Goal: Task Accomplishment & Management: Use online tool/utility

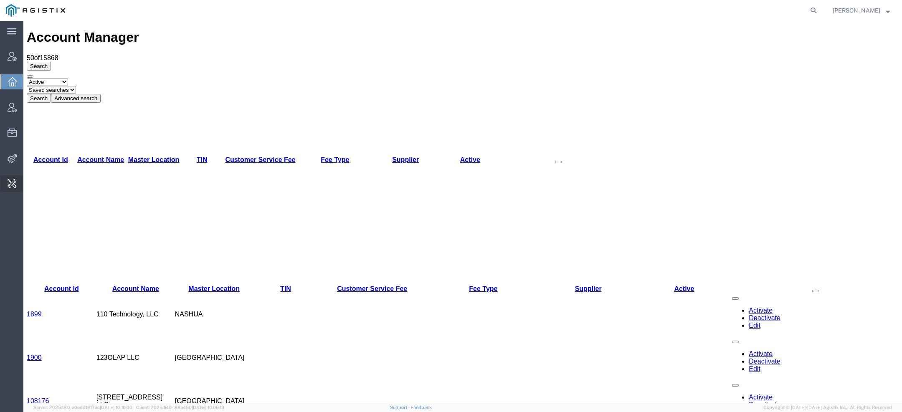
click at [0, 0] on span "Vendor Group" at bounding box center [0, 0] width 0 height 0
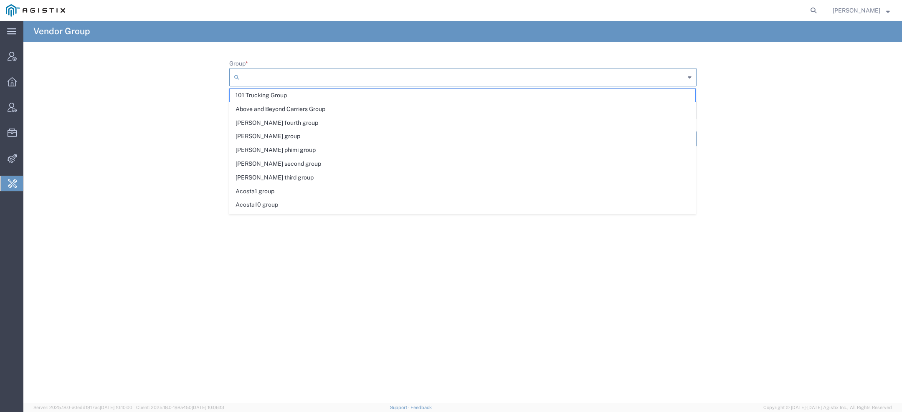
click at [273, 71] on input "Group *" at bounding box center [464, 77] width 442 height 13
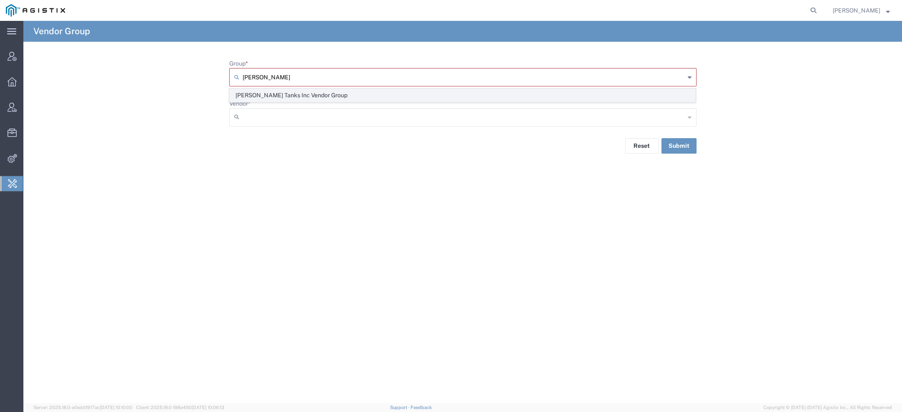
click at [276, 95] on span "[PERSON_NAME] Tanks Inc Vendor Group" at bounding box center [462, 95] width 465 height 13
type input "[PERSON_NAME] Tanks Inc Vendor Group"
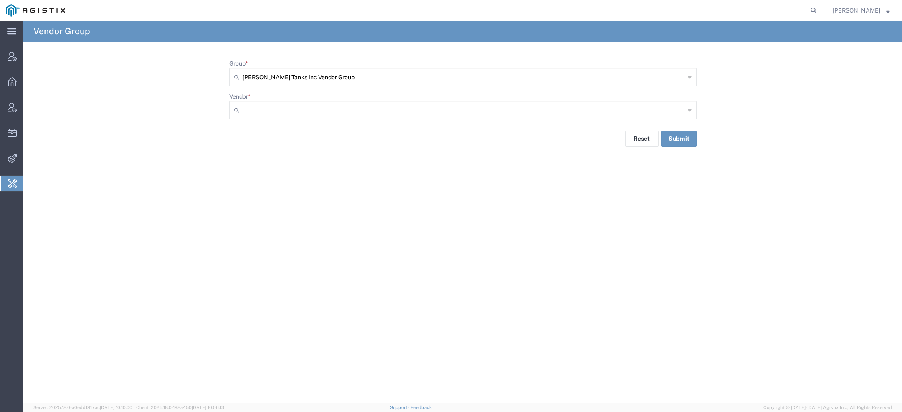
click at [265, 112] on input "Vendor *" at bounding box center [464, 110] width 442 height 13
click at [338, 132] on span "VBA Trucking Inc" at bounding box center [462, 128] width 465 height 13
type input "VBA Trucking Inc"
click at [675, 140] on button "Submit" at bounding box center [678, 138] width 35 height 15
click at [815, 9] on icon at bounding box center [813, 11] width 12 height 12
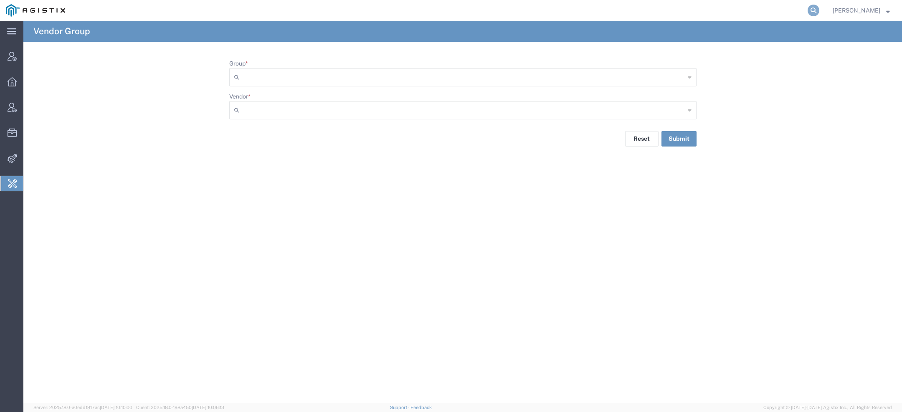
paste input "56733479"
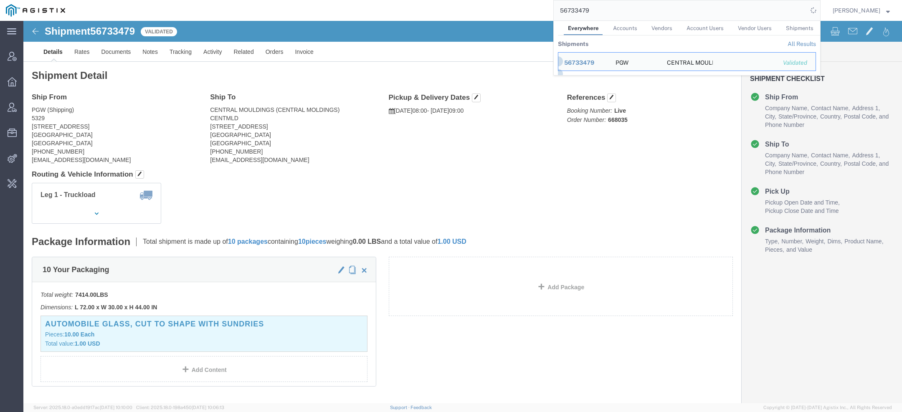
click span "56733479"
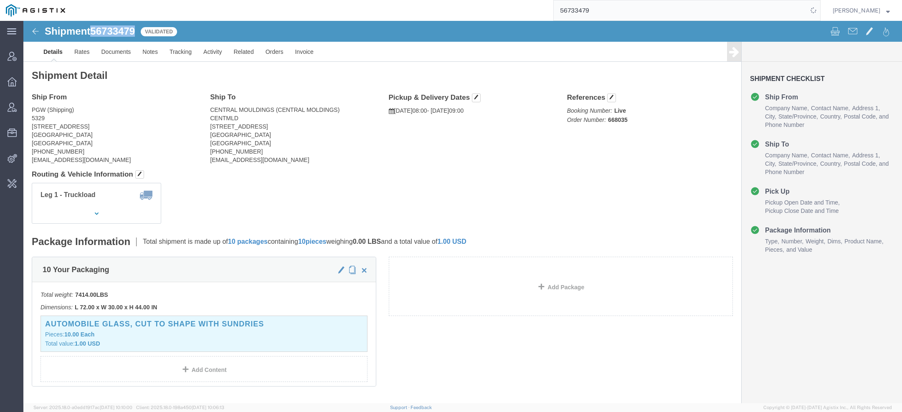
copy span "56733479"
drag, startPoint x: 608, startPoint y: 10, endPoint x: 461, endPoint y: -1, distance: 147.4
click at [461, 0] on html "main_menu Created with Sketch. Collapse Menu Account Manager Overview Vendor Ma…" at bounding box center [451, 206] width 902 height 412
paste input "6"
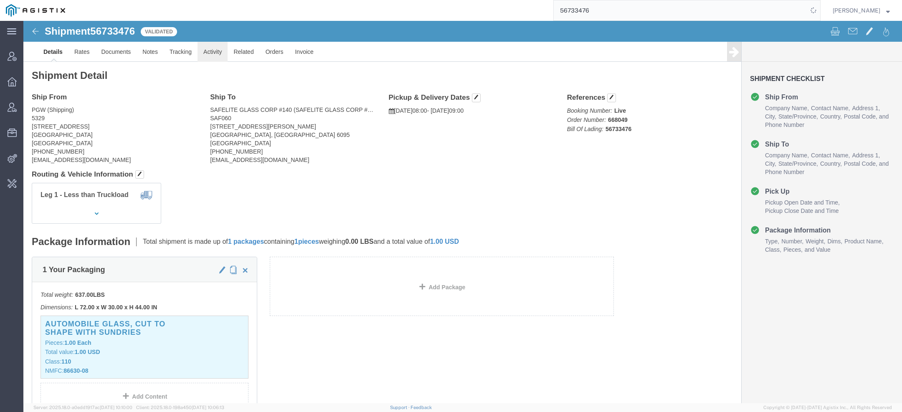
click link "Activity"
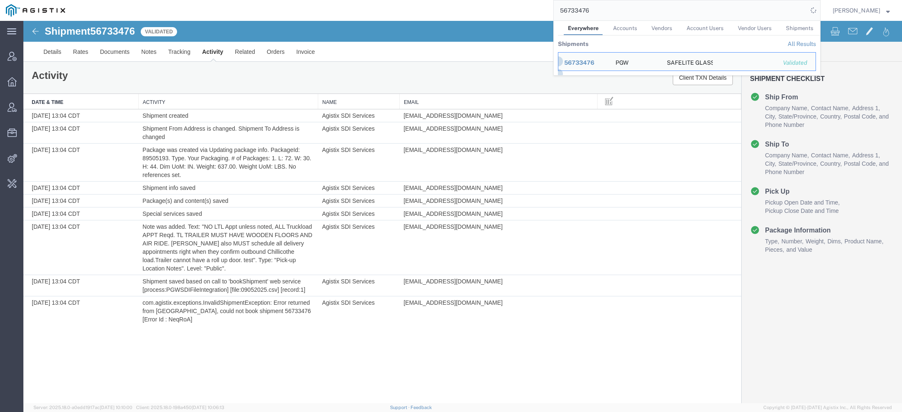
drag, startPoint x: 600, startPoint y: 12, endPoint x: 421, endPoint y: -28, distance: 183.6
click at [421, 0] on html "main_menu Created with Sketch. Collapse Menu Account Manager Overview Vendor Ma…" at bounding box center [451, 206] width 902 height 412
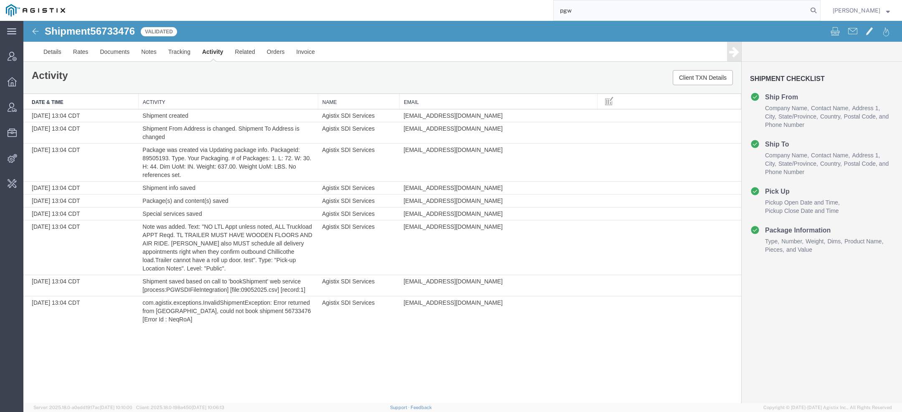
type input "pgw"
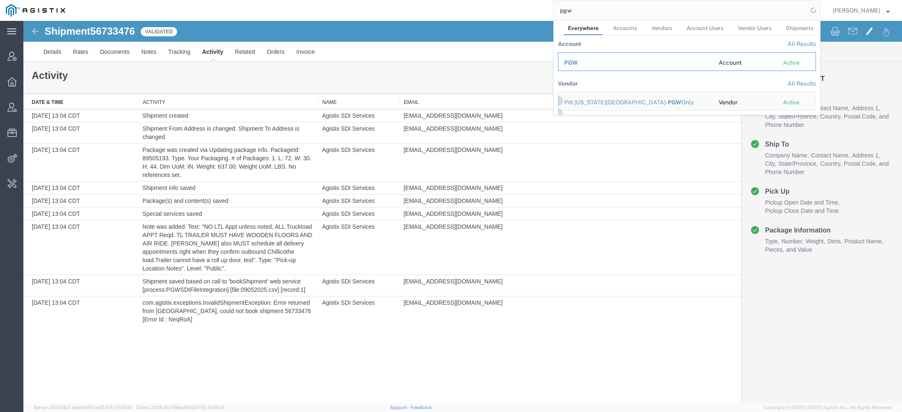
click at [582, 62] on div "PGW" at bounding box center [635, 62] width 143 height 9
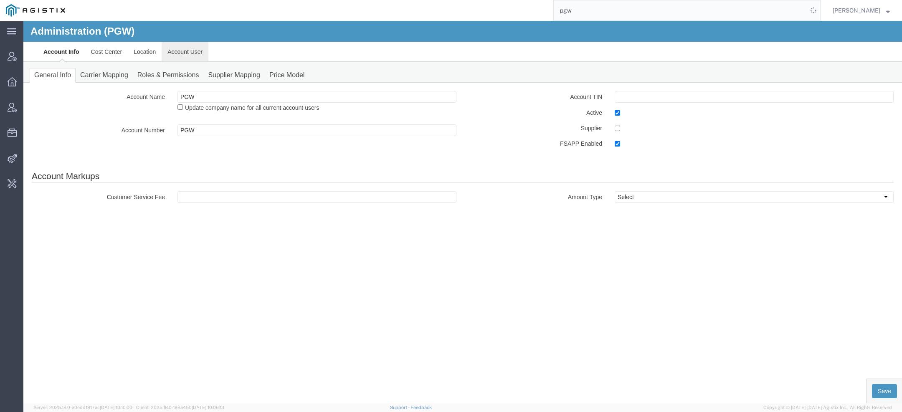
click at [184, 58] on link "Account User" at bounding box center [185, 52] width 47 height 20
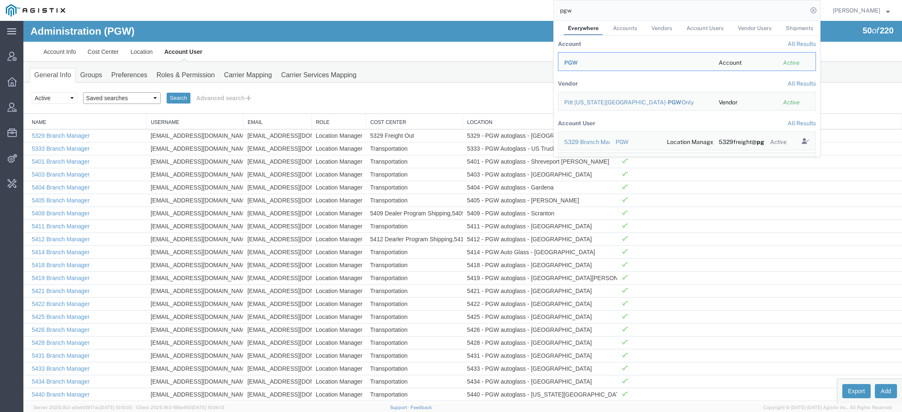
click at [97, 99] on select "Saved searches Exclude Branch Manager Jason Offline user" at bounding box center [122, 98] width 78 height 12
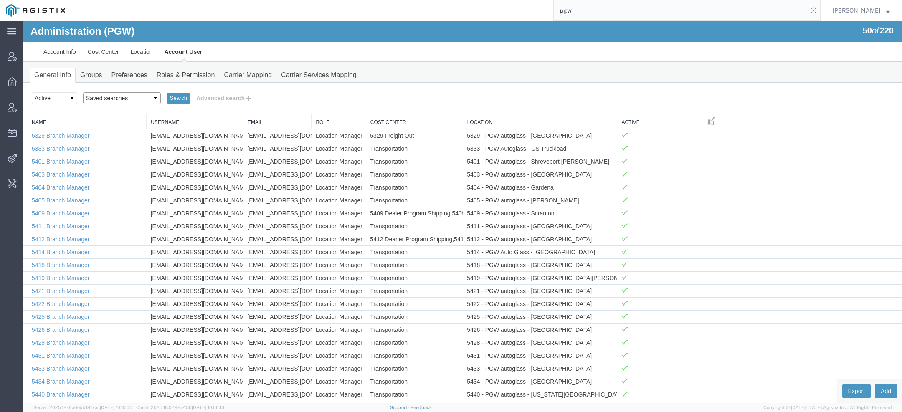
select select "Offline user"
click at [83, 92] on select "Saved searches Exclude Branch Manager Jason Offline user" at bounding box center [122, 98] width 78 height 12
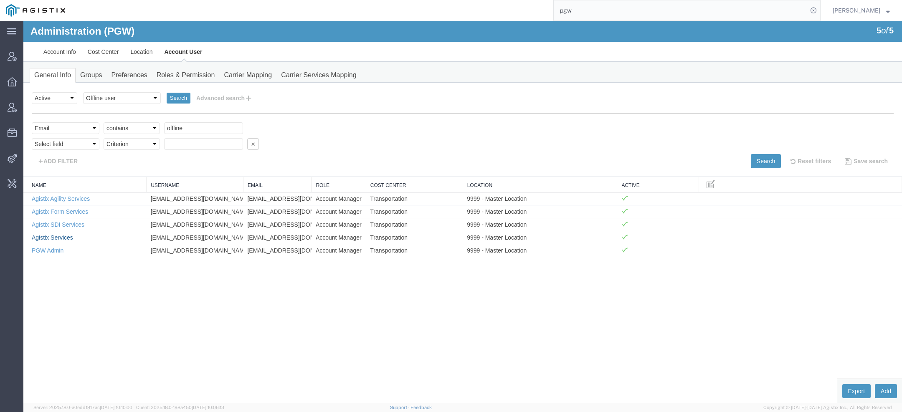
click at [56, 234] on link "Agistix Services" at bounding box center [52, 237] width 41 height 7
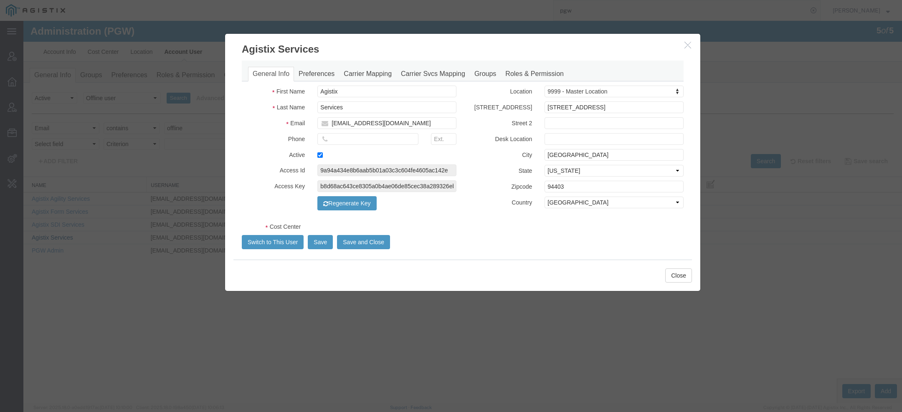
select select "COSTCENTER"
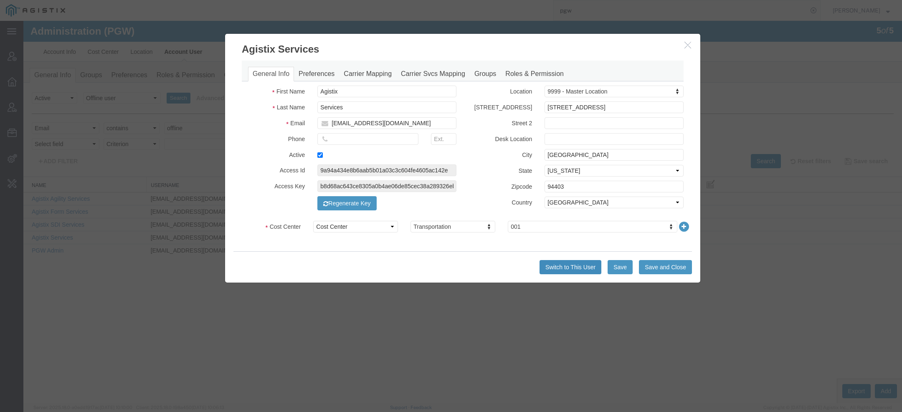
click at [548, 268] on button "Switch to This User" at bounding box center [570, 267] width 62 height 14
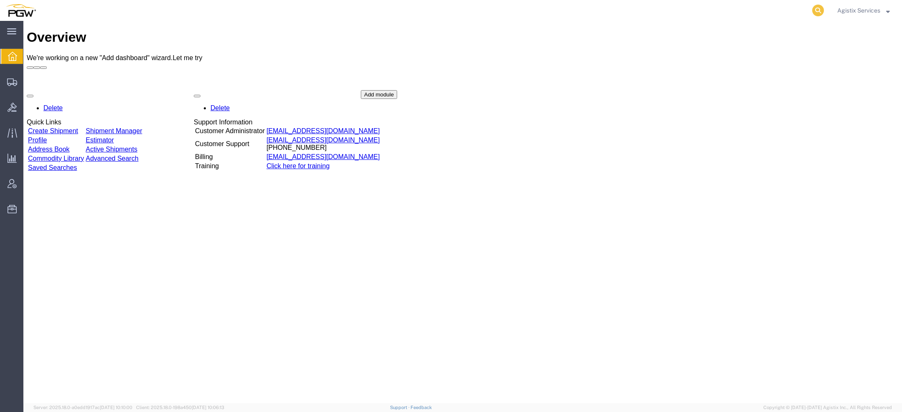
click at [821, 8] on icon at bounding box center [818, 11] width 12 height 12
paste input "56733476"
type input "56733476"
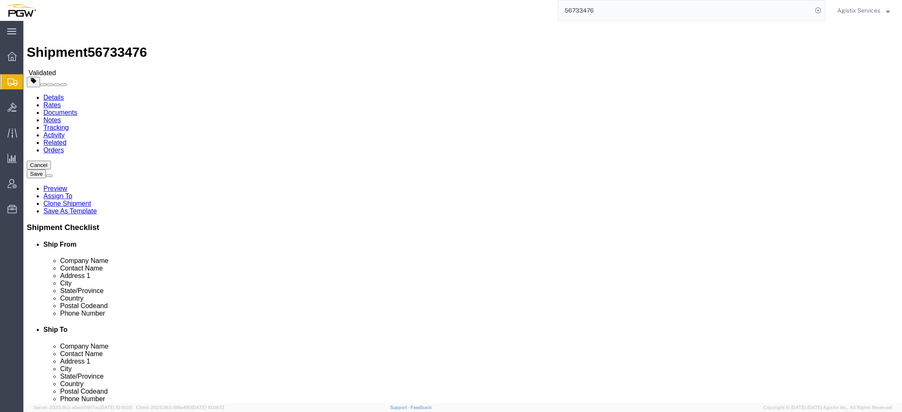
select select "28253"
select select
click input "6095"
type input "06095"
click button "Rate Shipment"
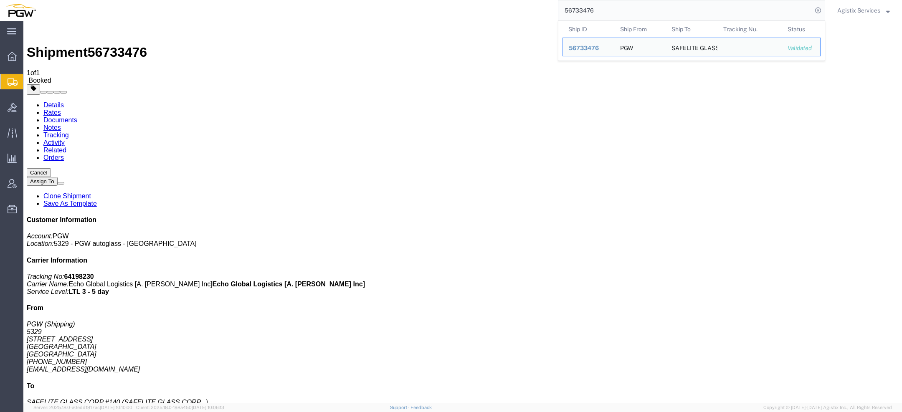
drag, startPoint x: 613, startPoint y: 11, endPoint x: 463, endPoint y: -2, distance: 150.9
click at [463, 0] on html "main_menu Created with Sketch. Collapse Menu Overview Shipments Shipment Manage…" at bounding box center [451, 206] width 902 height 412
paste input "627"
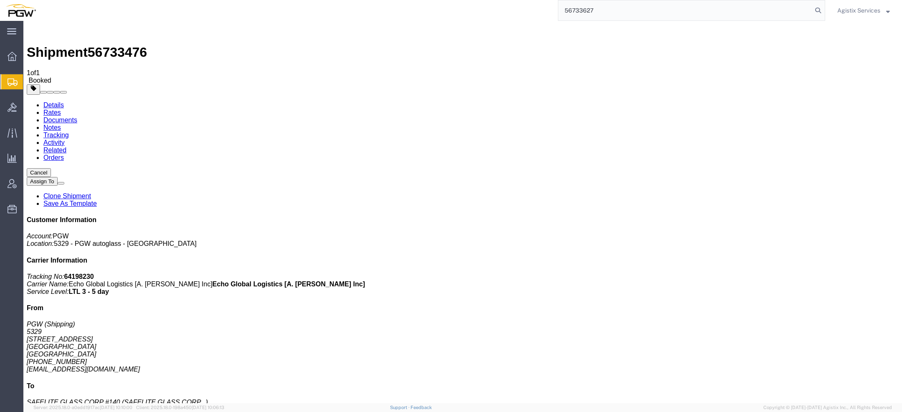
type input "56733627"
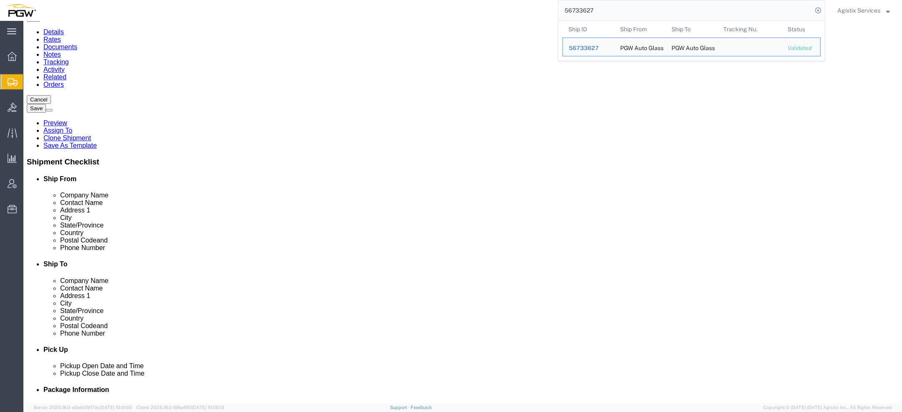
scroll to position [465, 0]
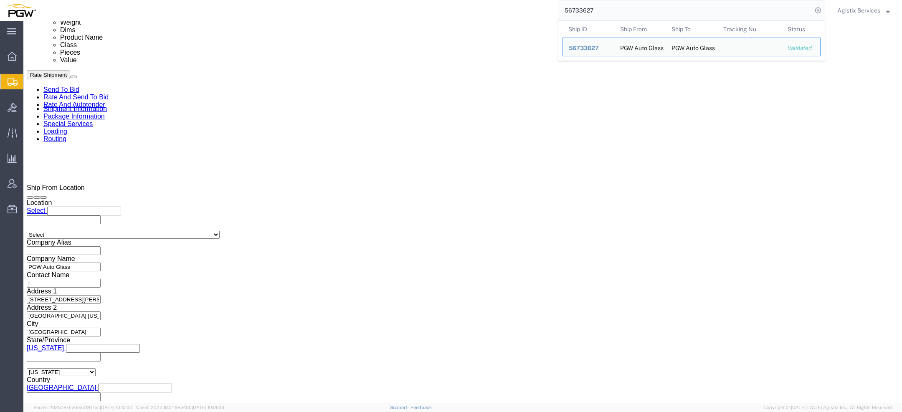
click icon
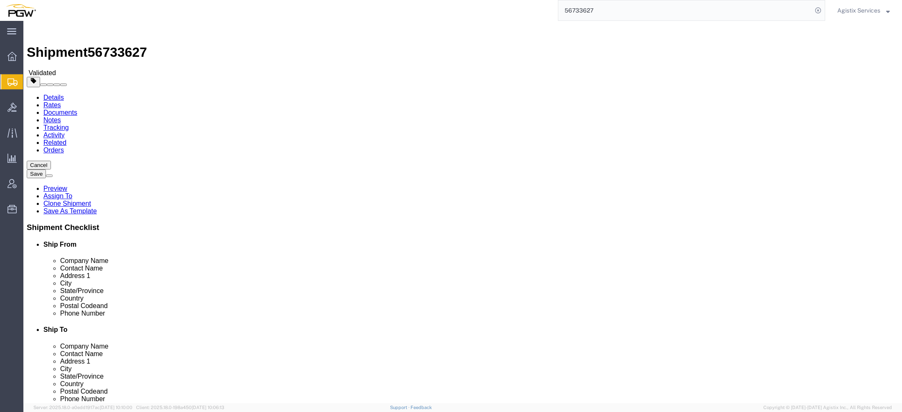
click dd "1.00 USD"
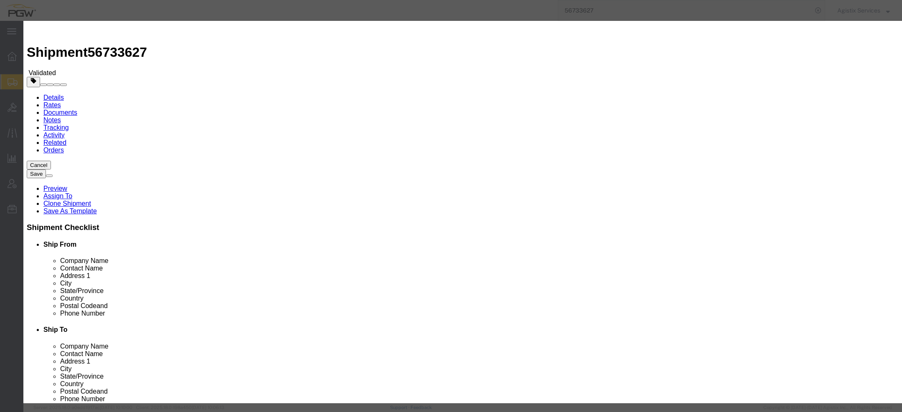
click input "6683003"
type input "66830-03"
click button "Save & Close"
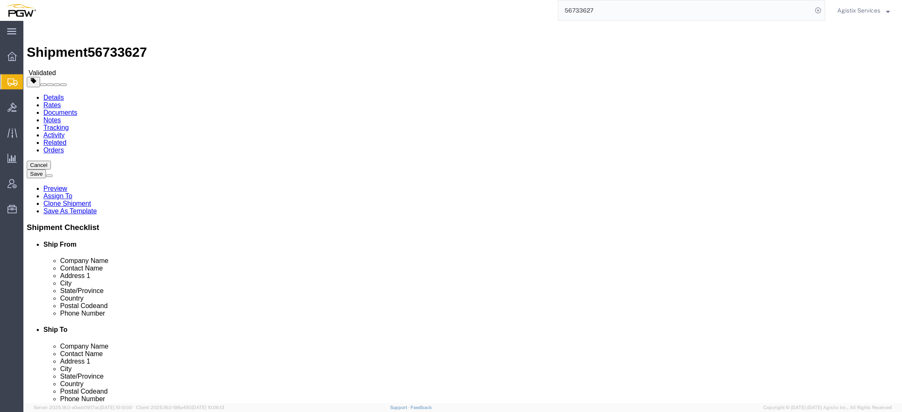
click button "Rate Shipment"
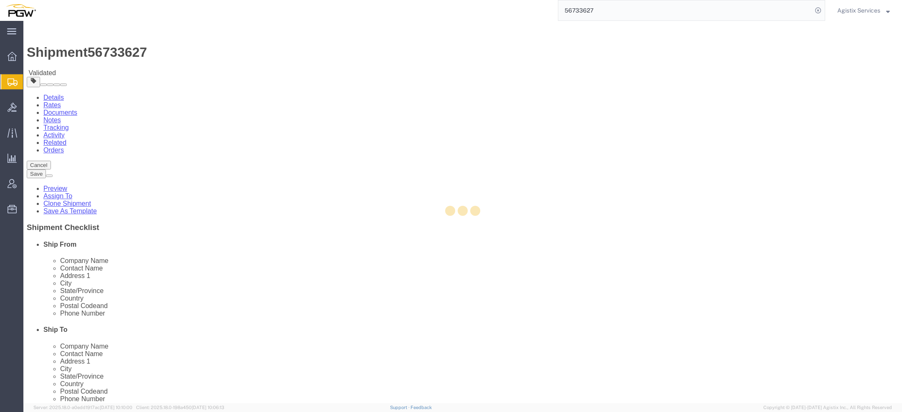
select select "PSNS"
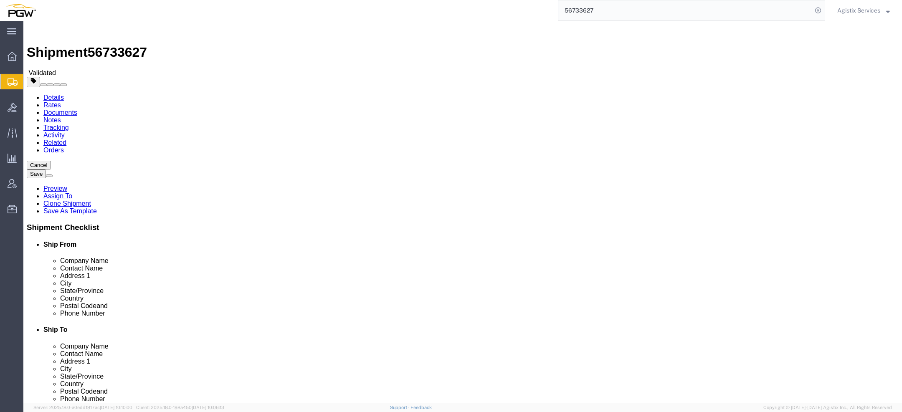
click dd "1.00 Each"
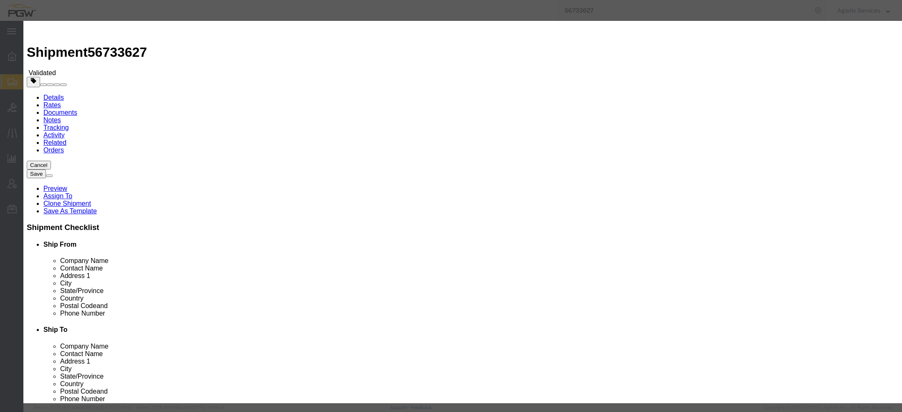
click button "button"
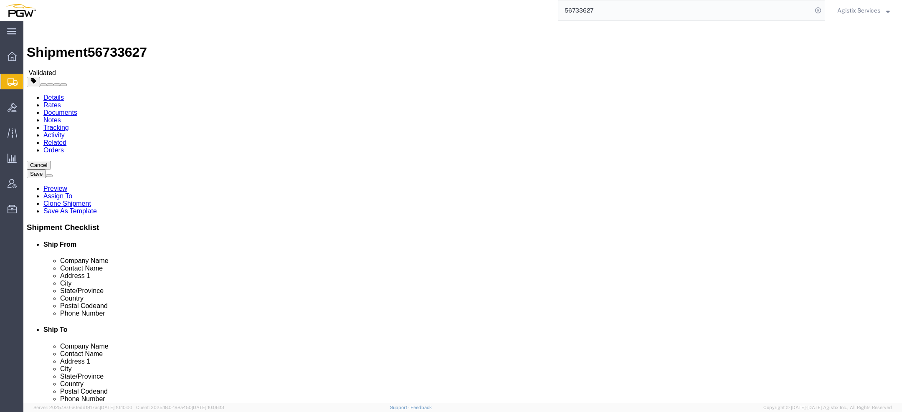
click link "Special Services"
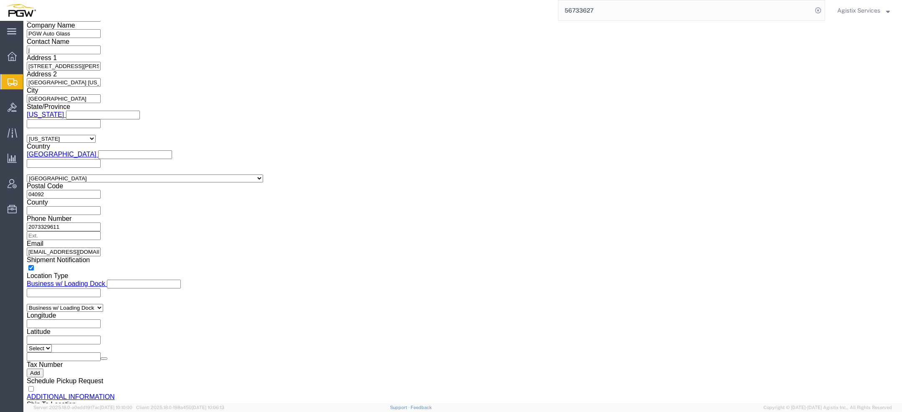
scroll to position [709, 0]
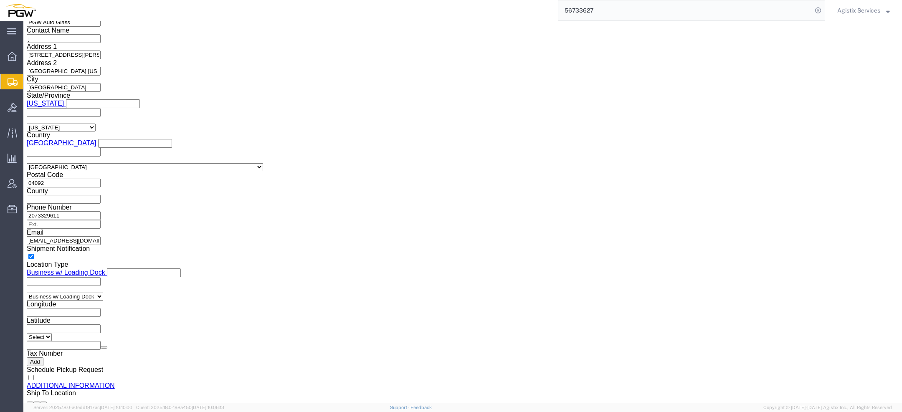
drag, startPoint x: 223, startPoint y: 326, endPoint x: 19, endPoint y: 318, distance: 204.3
click div "Location Select Select My Profile Location 5303 - PGW autoglass - Corporate 532…"
click div "Shipment Information Package Information Special Services Loading Routing"
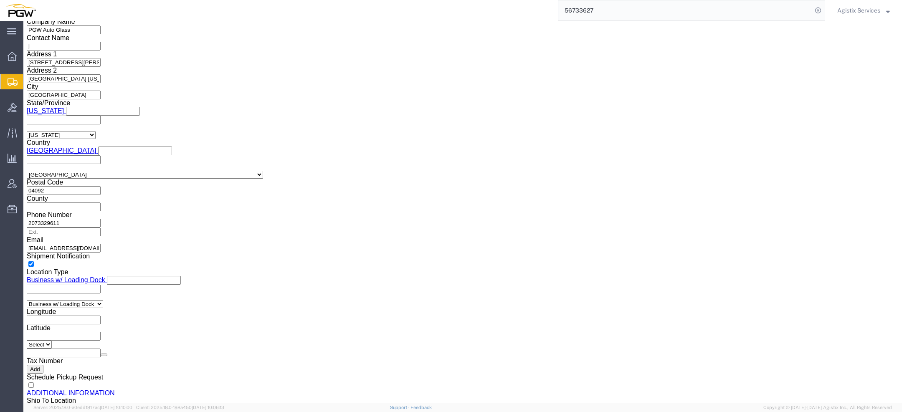
click icon
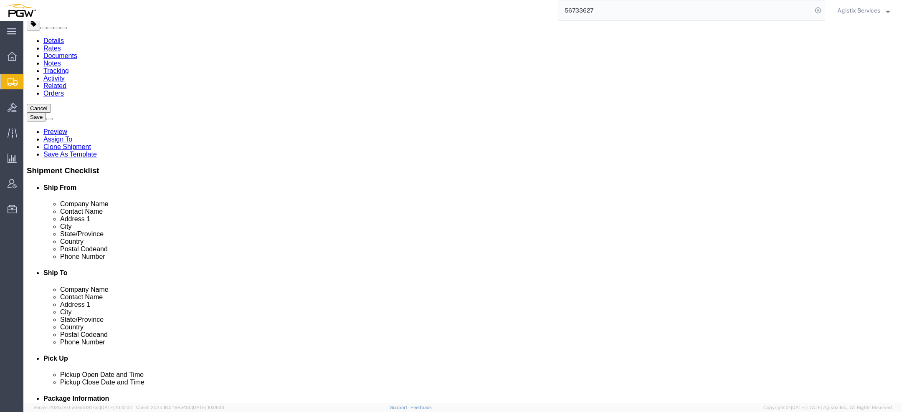
click dd "1.00 Each"
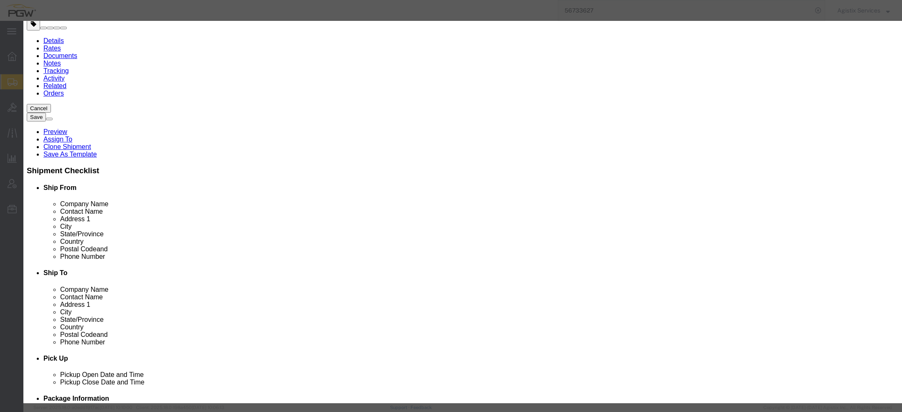
click label "Insurance"
copy label "n"
click input "Windshield Repair"
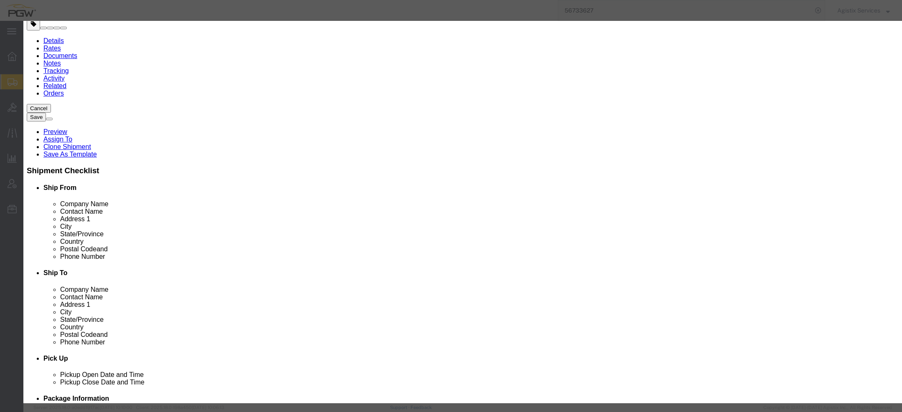
type input "Windshield"
click strong "Windshield"
select select "LBS"
select select "USD"
select select
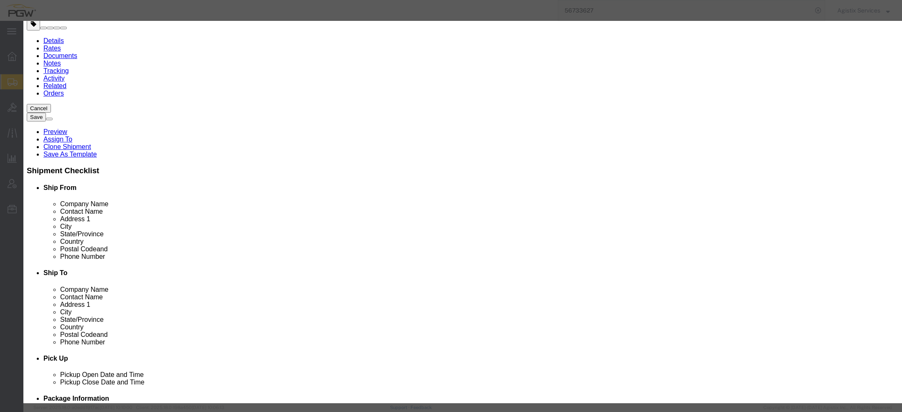
type input "6683003"
type input "Windshield Repai"
click div "Name: Windshield Repai r Sku: Model: Description:"
select select
type input "Windshield Repair"
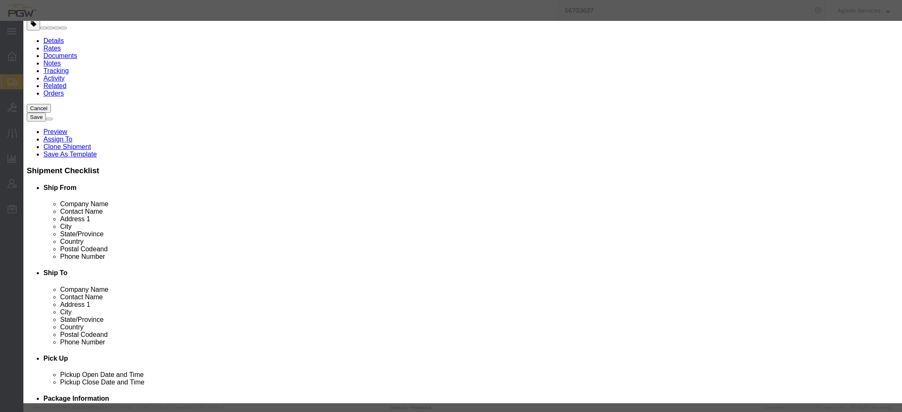
click icon "button"
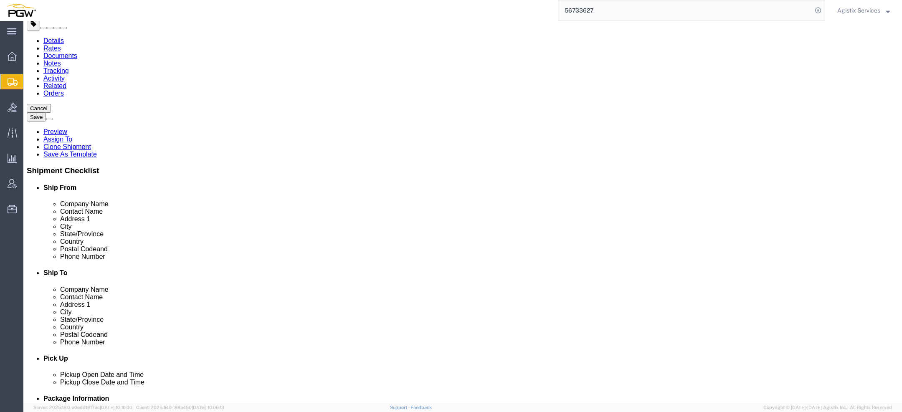
click link "Special Services"
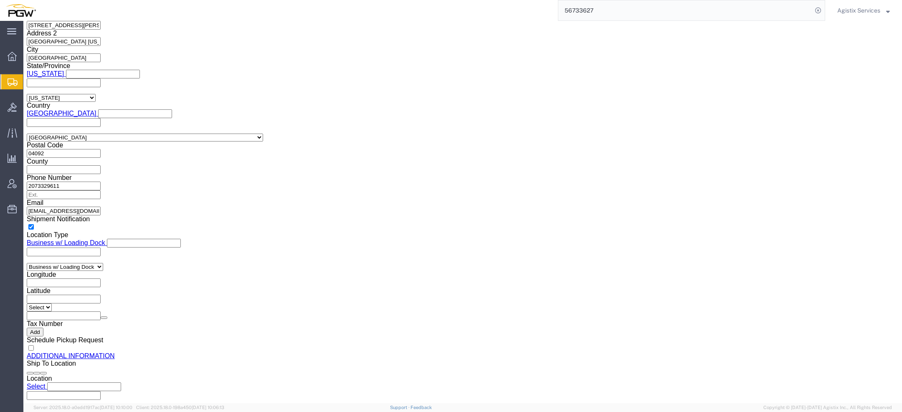
scroll to position [875, 0]
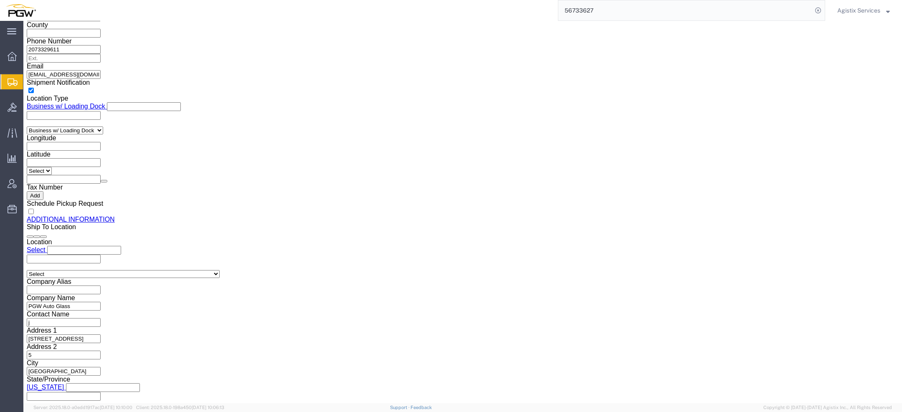
drag, startPoint x: 240, startPoint y: 162, endPoint x: 1, endPoint y: 134, distance: 240.8
click div "Please fix the following errors Ship From Location Location Select Select My Pr…"
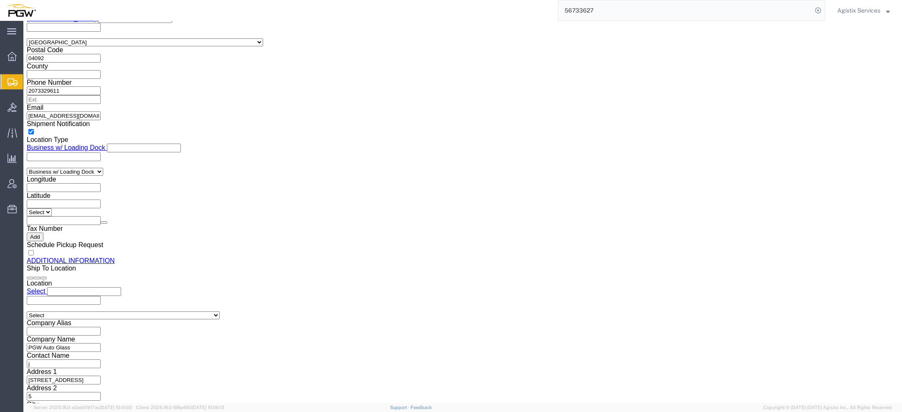
scroll to position [833, 0]
click input "Joseph Merlino Joseph Merlino"
click span "56733627"
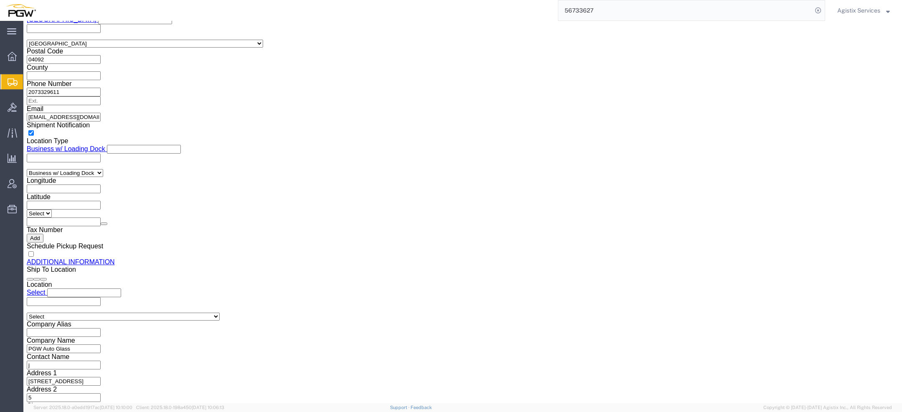
copy span "56733627"
click at [855, 13] on span "Agistix Services" at bounding box center [858, 10] width 43 height 9
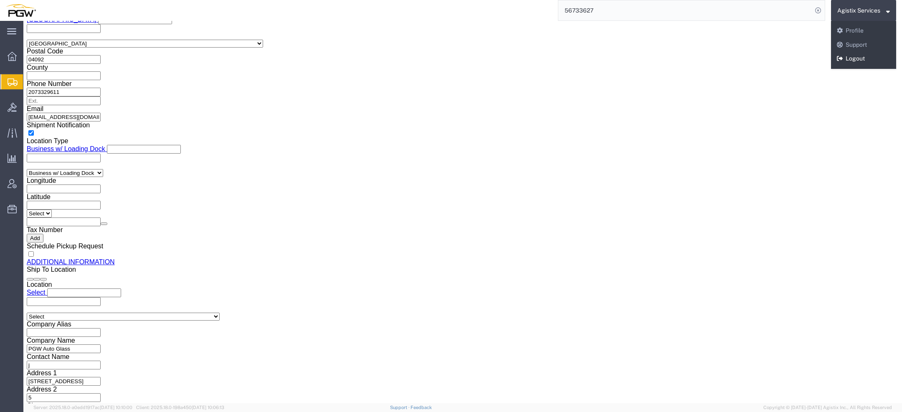
click at [855, 55] on link "Logout" at bounding box center [863, 59] width 65 height 14
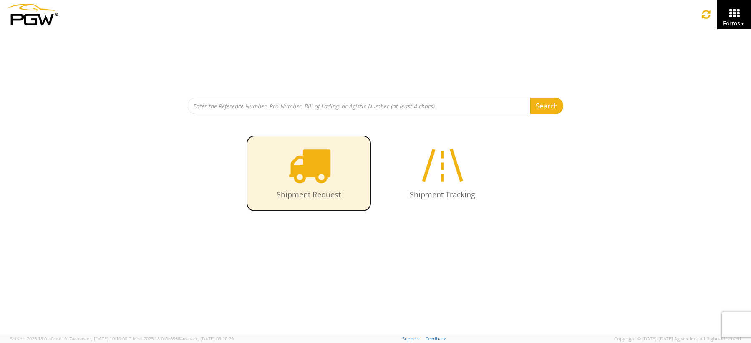
click at [295, 177] on icon at bounding box center [309, 165] width 43 height 43
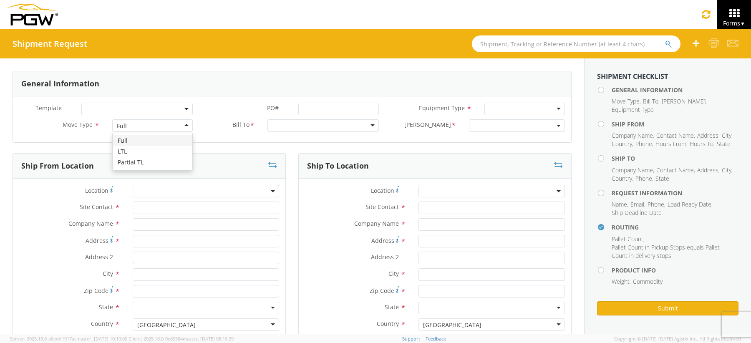
click at [172, 124] on div "Full" at bounding box center [152, 125] width 81 height 13
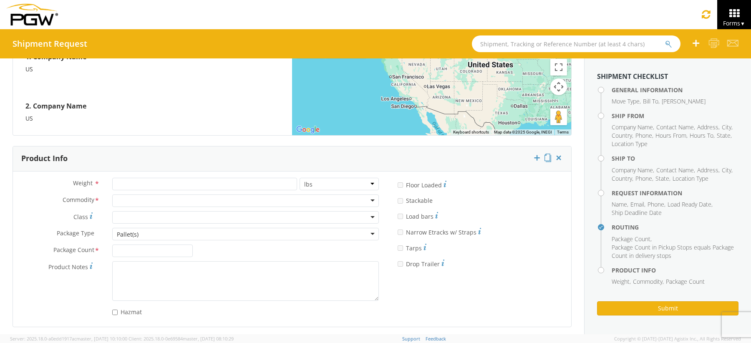
click at [179, 212] on div at bounding box center [245, 217] width 267 height 13
click at [88, 220] on div "Class * 50 55 60 65 70 85 92.5 100 125 175 250 300 400" at bounding box center [199, 217] width 372 height 13
click at [89, 216] on label "Class *" at bounding box center [59, 216] width 93 height 11
click at [93, 212] on label "Class 18 standardized commodity classifications indicating transportability *" at bounding box center [59, 216] width 93 height 11
click at [95, 219] on label "Class 18 standardized commodity classifications indicating transportability *" at bounding box center [59, 216] width 93 height 11
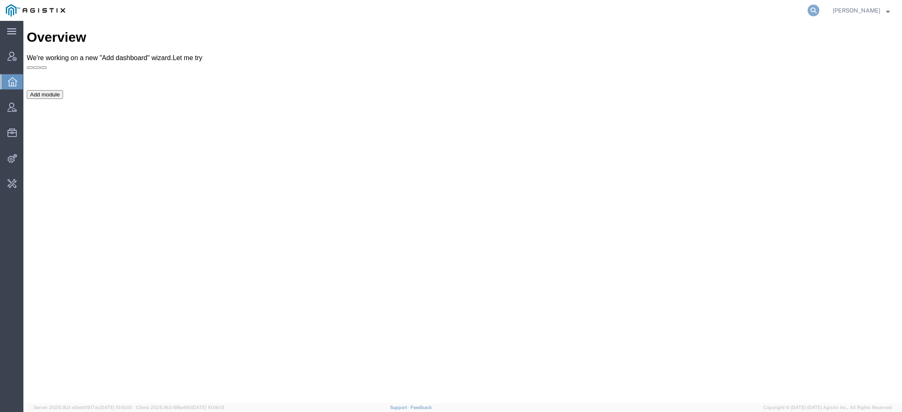
click at [815, 6] on icon at bounding box center [813, 11] width 12 height 12
paste input "56731915"
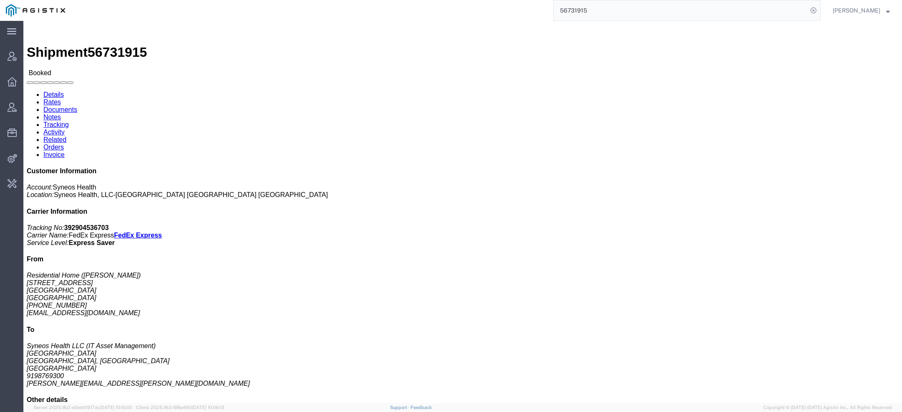
click span "Syneos Health"
copy span "Syneos"
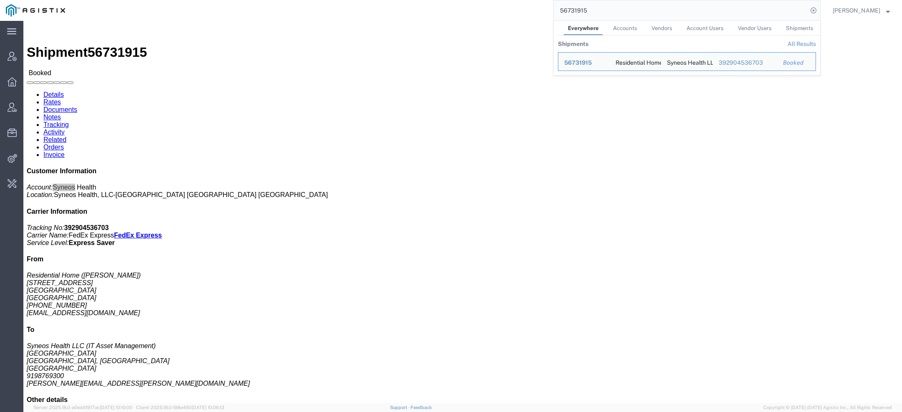
drag, startPoint x: 623, startPoint y: 13, endPoint x: 448, endPoint y: -20, distance: 178.7
click at [448, 0] on html "main_menu Created with Sketch. Collapse Menu Account Manager Overview Vendor Ma…" at bounding box center [451, 206] width 902 height 412
paste input "Syneos"
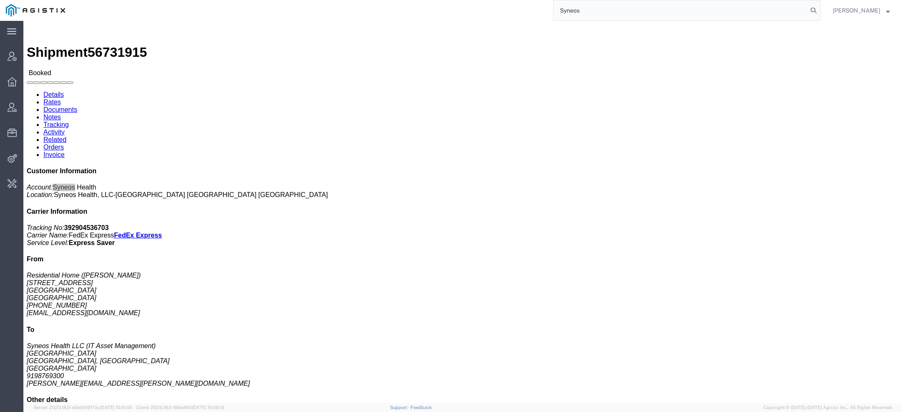
type input "Syneos"
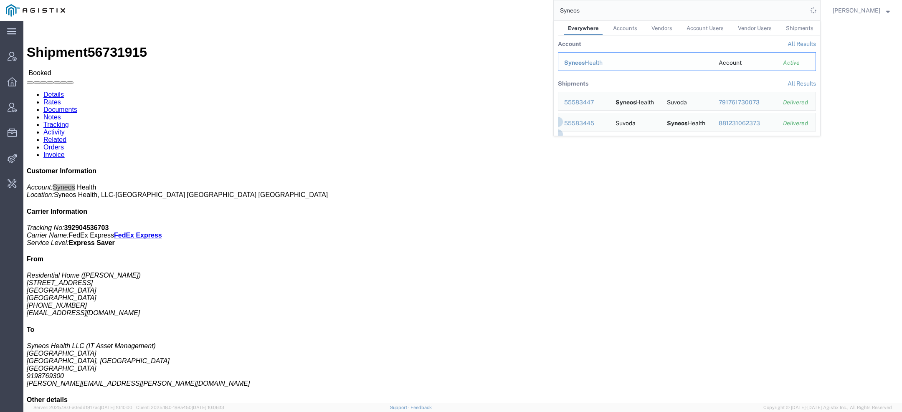
drag, startPoint x: 586, startPoint y: 61, endPoint x: 562, endPoint y: 40, distance: 31.1
click at [584, 61] on span "Syneos" at bounding box center [574, 62] width 20 height 7
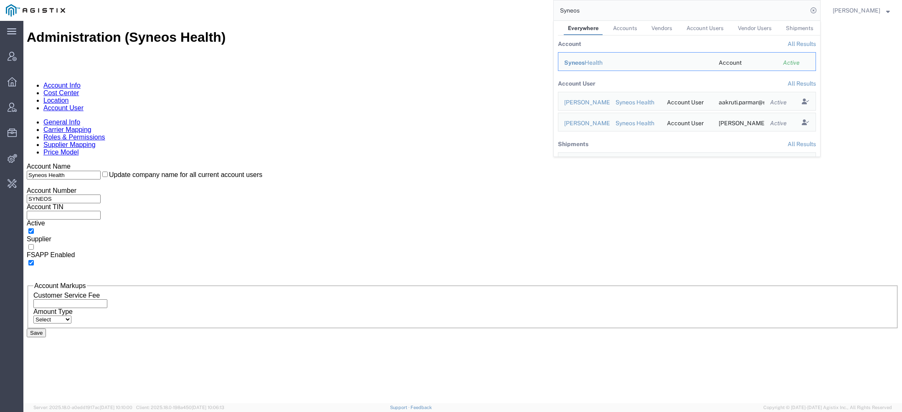
click at [83, 104] on link "Account User" at bounding box center [63, 107] width 40 height 7
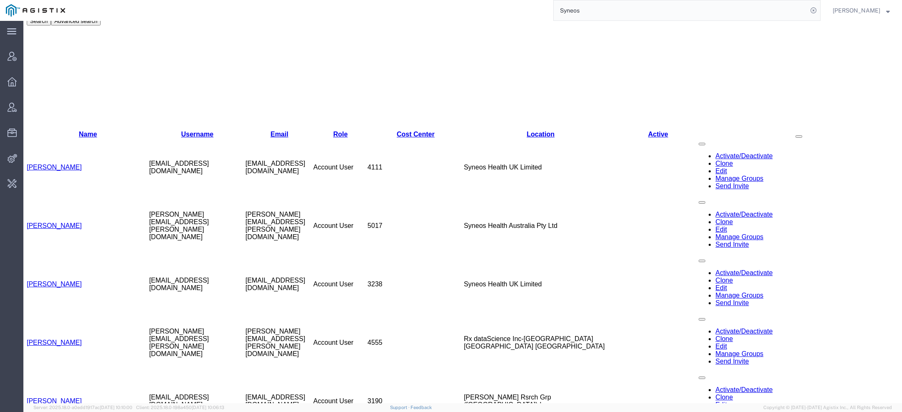
scroll to position [194, 0]
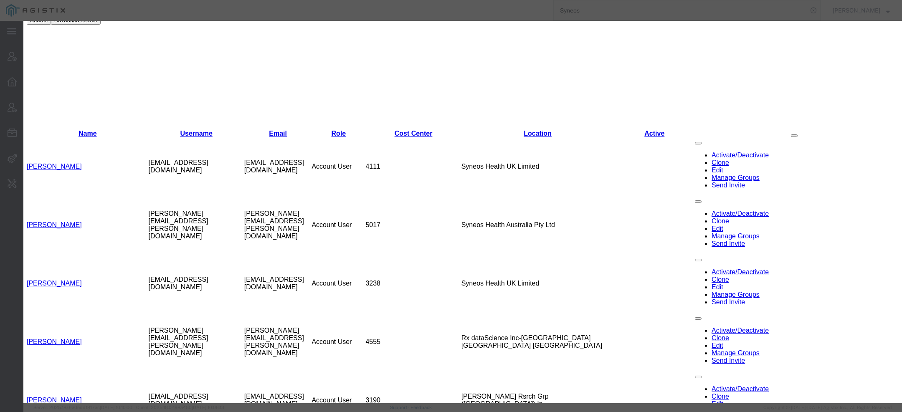
select select "DEPARTMENT"
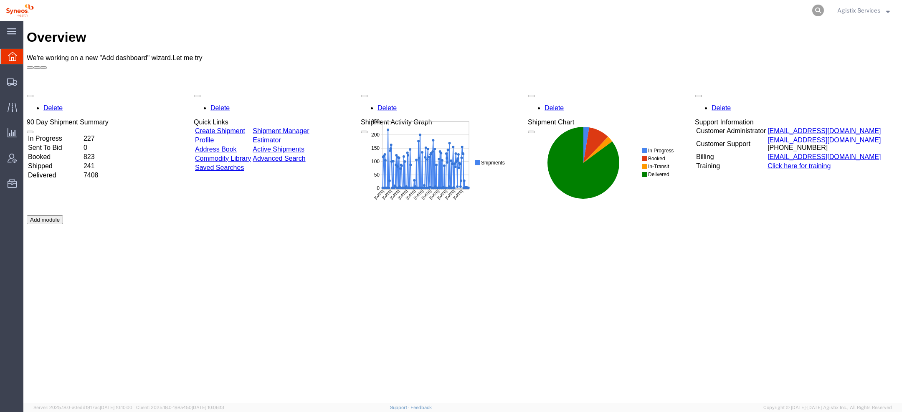
click at [820, 8] on icon at bounding box center [818, 11] width 12 height 12
paste input "56731915"
type input "56731915"
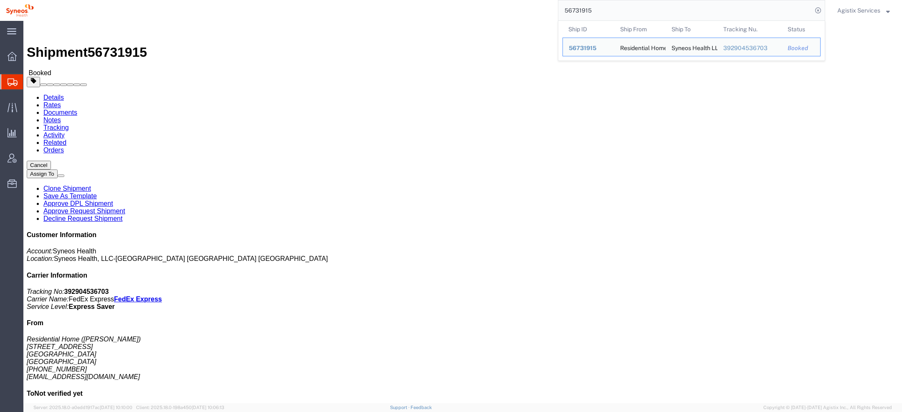
click span "button"
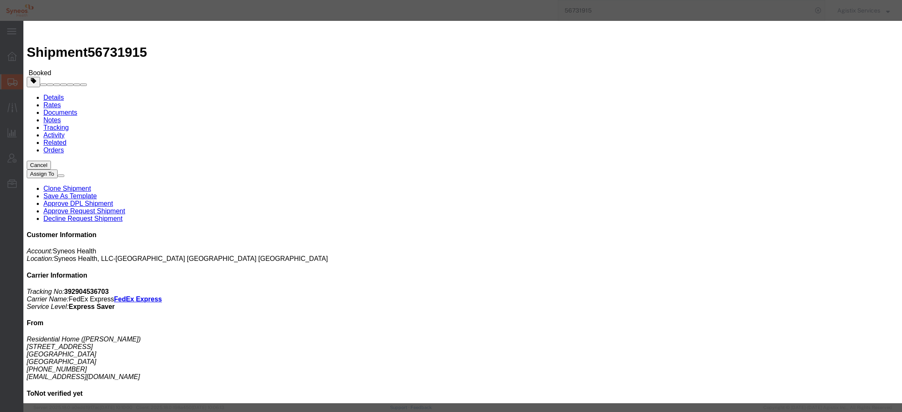
click div "[DATE] 12:00 PM"
type input "2:00 PM"
click button "Apply"
click div "Sep 05 2025 5:00 PM"
click button "Apply"
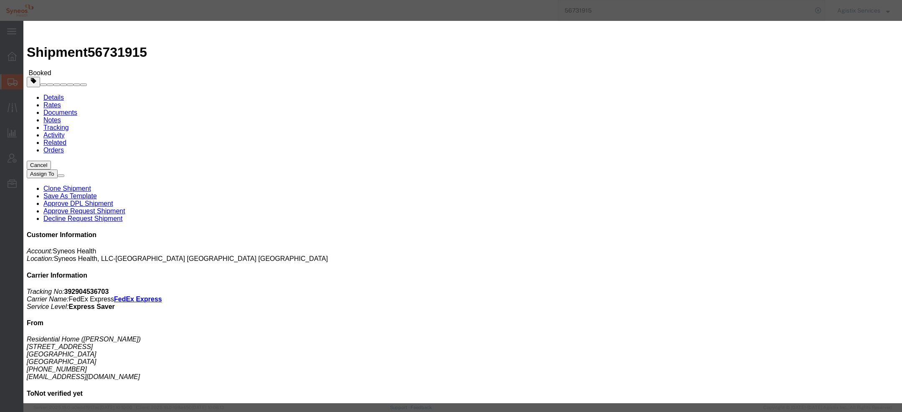
click div "Notify carrier of changes Cancel Save"
click button "Save"
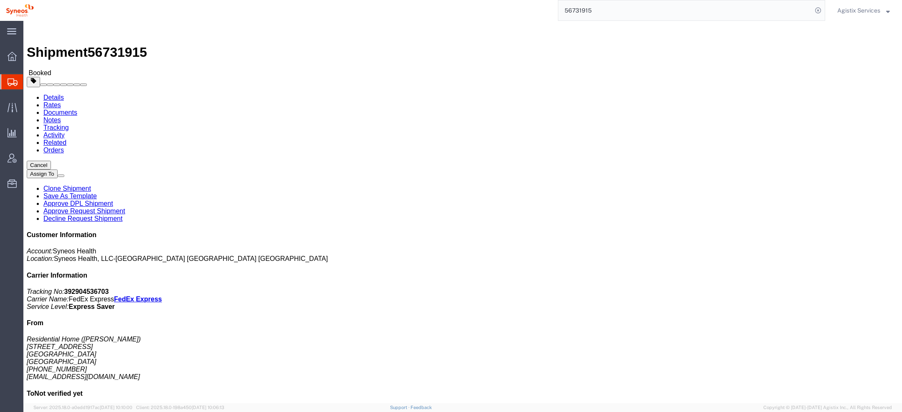
click button "Close"
click b "MMRA3352"
copy b "MMRA3352"
click p "Pickup request number: MMRA3352"
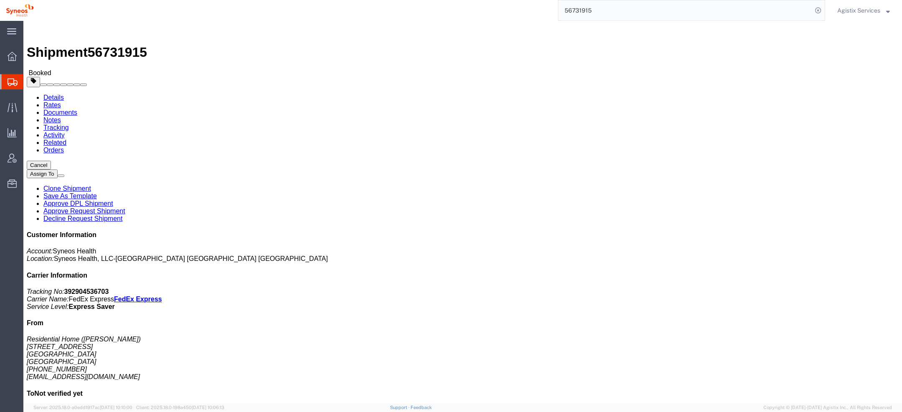
click at [860, 10] on span "Agistix Services" at bounding box center [858, 10] width 43 height 9
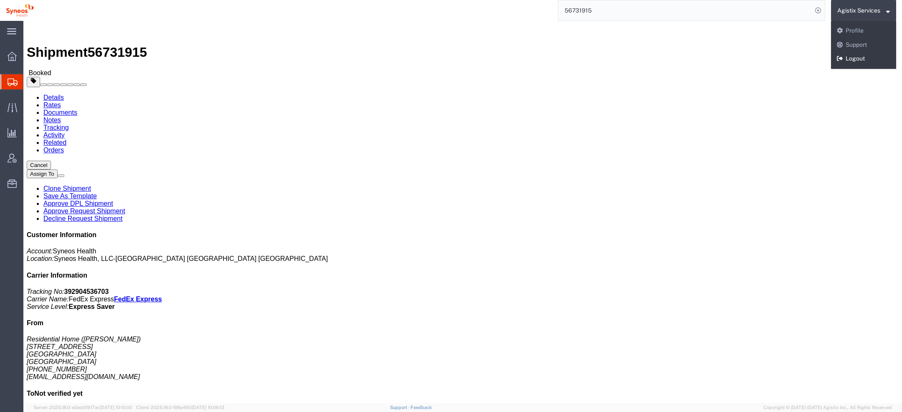
drag, startPoint x: 836, startPoint y: 32, endPoint x: 860, endPoint y: 53, distance: 31.3
click at [860, 53] on link "Logout" at bounding box center [863, 59] width 65 height 14
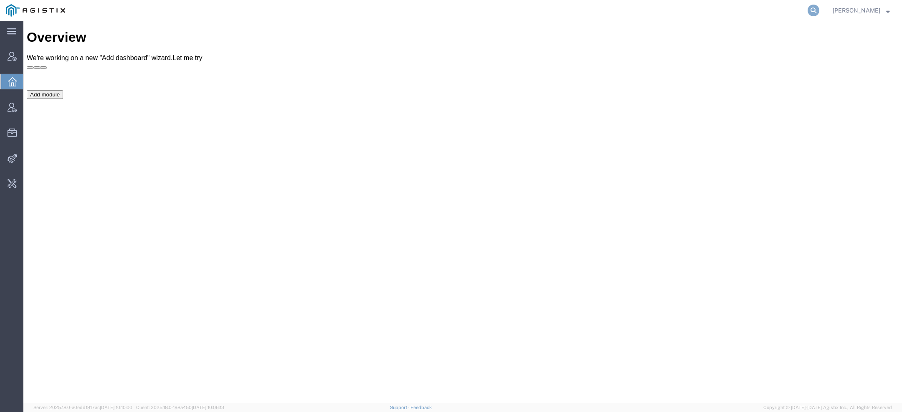
click at [817, 9] on icon at bounding box center [813, 11] width 12 height 12
type input "pgw"
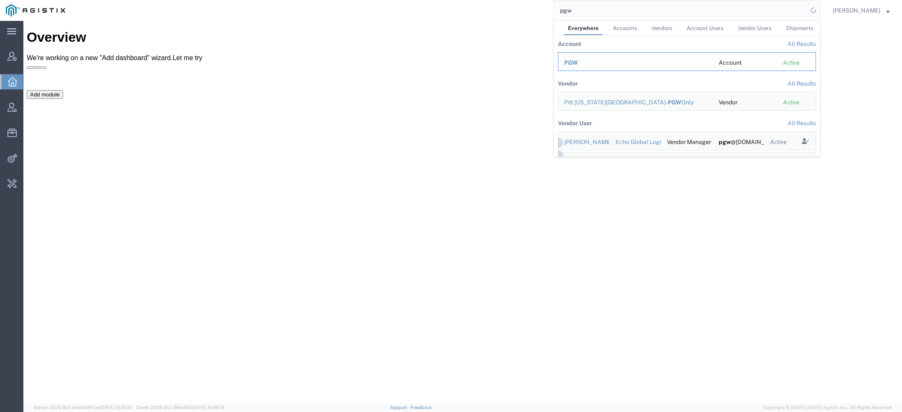
click at [579, 63] on div "PGW" at bounding box center [635, 62] width 143 height 9
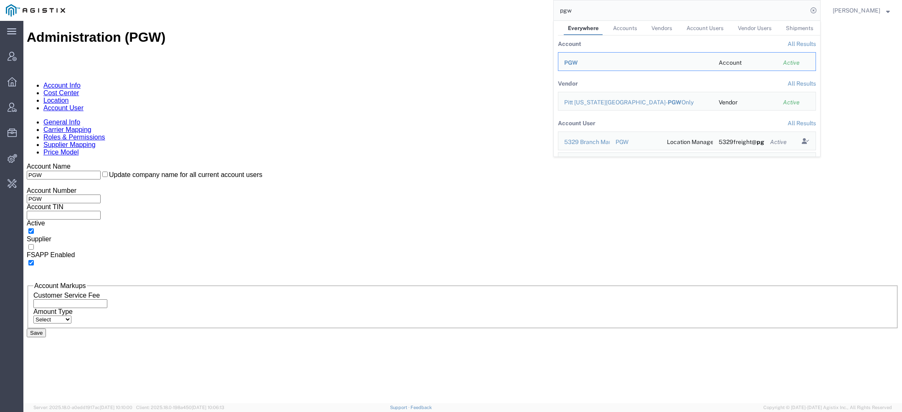
click at [83, 104] on link "Account User" at bounding box center [63, 107] width 40 height 7
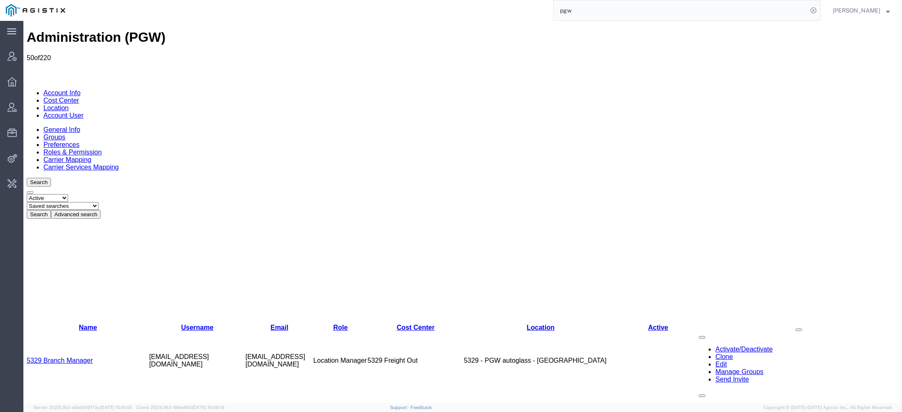
click at [99, 202] on select "Saved searches Exclude Branch Manager [PERSON_NAME] Offline user" at bounding box center [63, 206] width 72 height 8
select select "Offline user"
click at [59, 202] on select "Saved searches Exclude Branch Manager [PERSON_NAME] Offline user" at bounding box center [63, 206] width 72 height 8
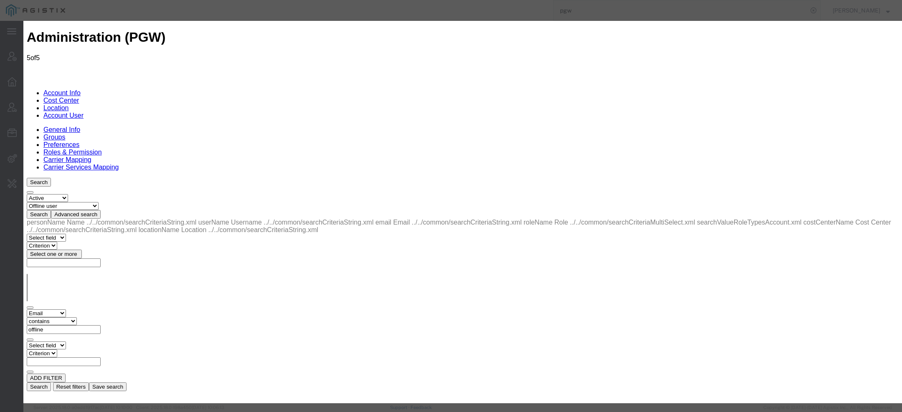
select select "COSTCENTER"
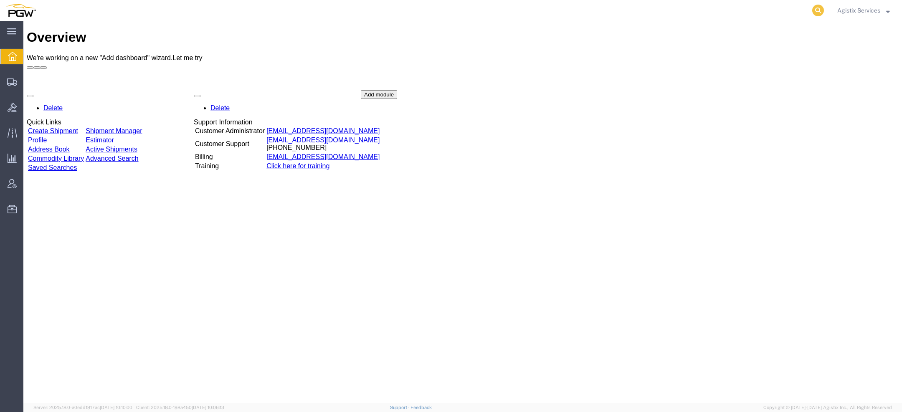
click at [819, 9] on icon at bounding box center [818, 11] width 12 height 12
paste input "56733627"
type input "56733627"
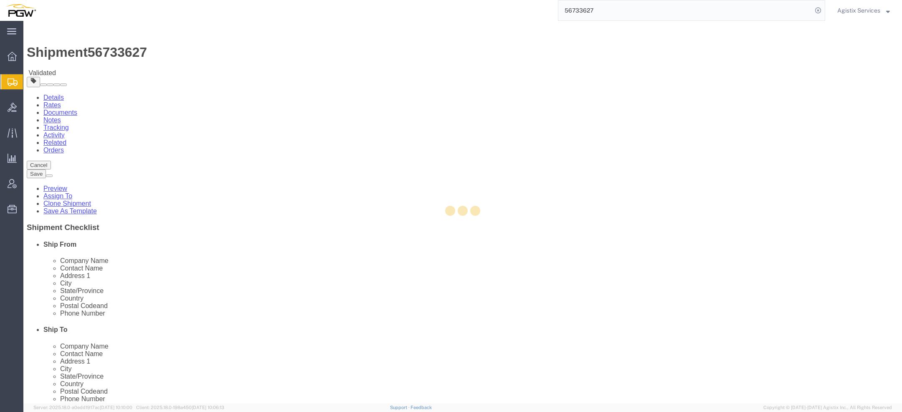
select select
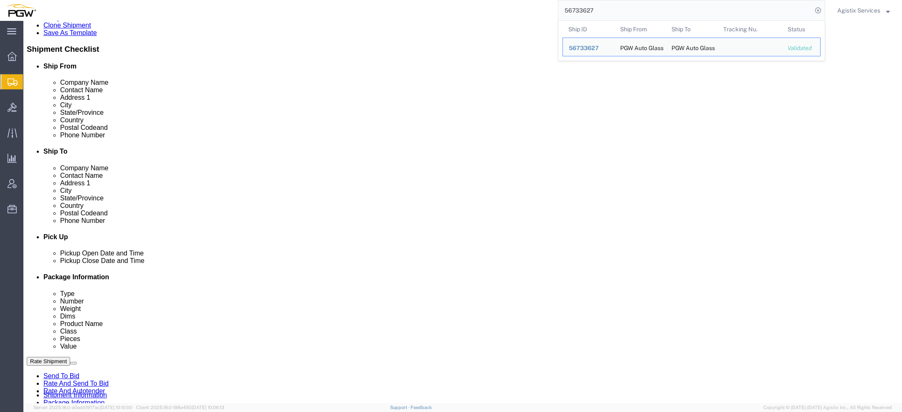
scroll to position [465, 0]
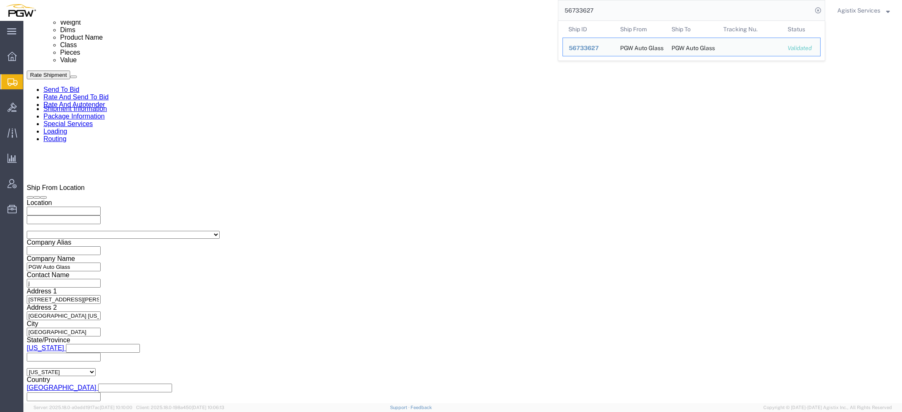
click form "Shipment 56733627 Validated Details Rates Documents Notes Tracking Activity Rel…"
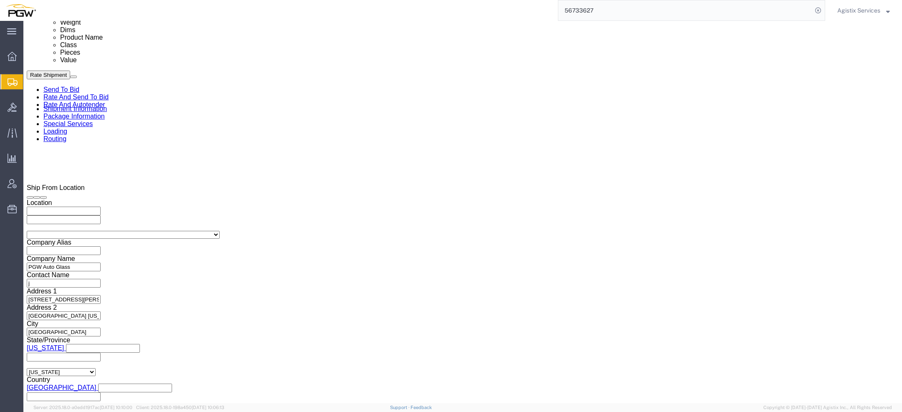
click icon
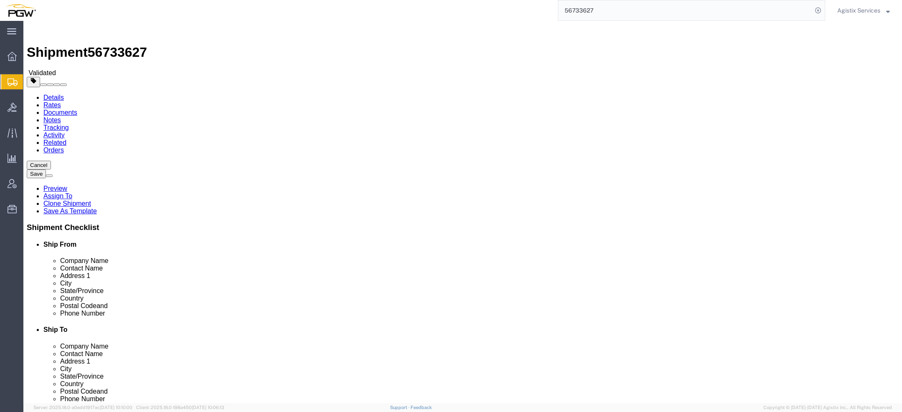
click dd "1.00 USD"
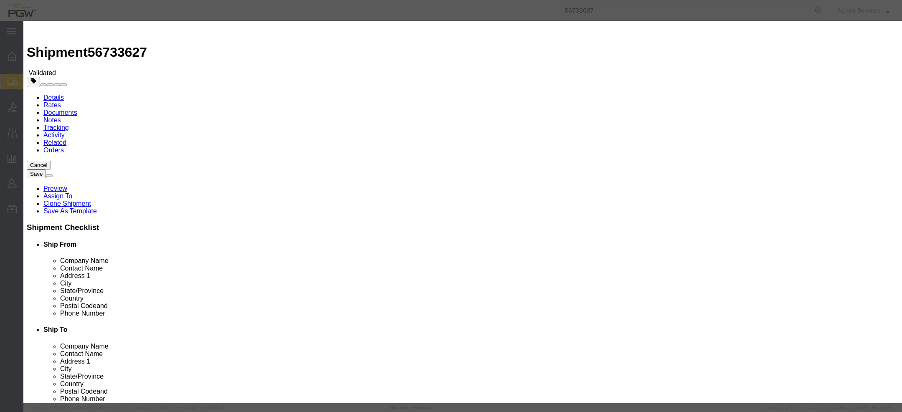
click icon "button"
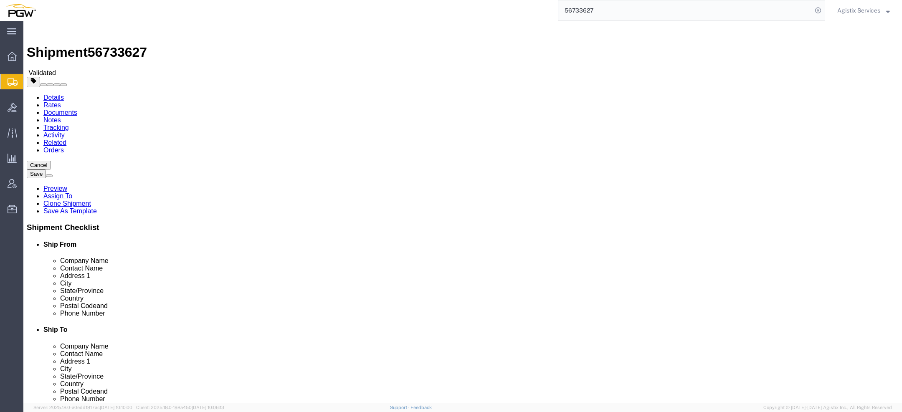
click button "Rate Shipment"
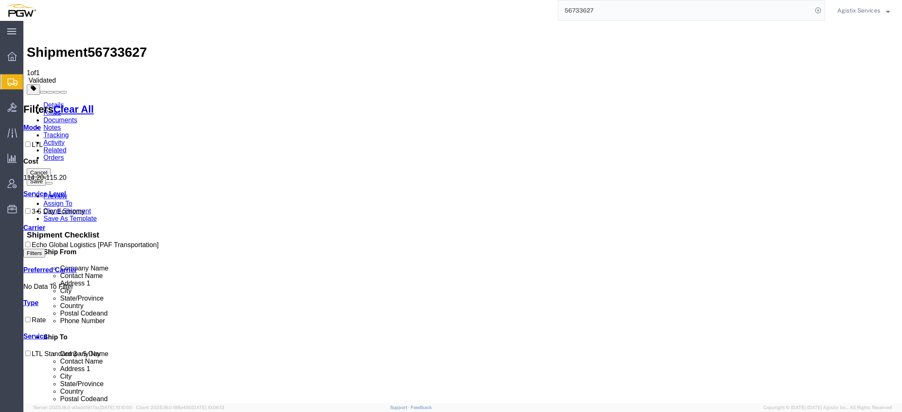
click at [53, 101] on link "Details" at bounding box center [53, 104] width 20 height 7
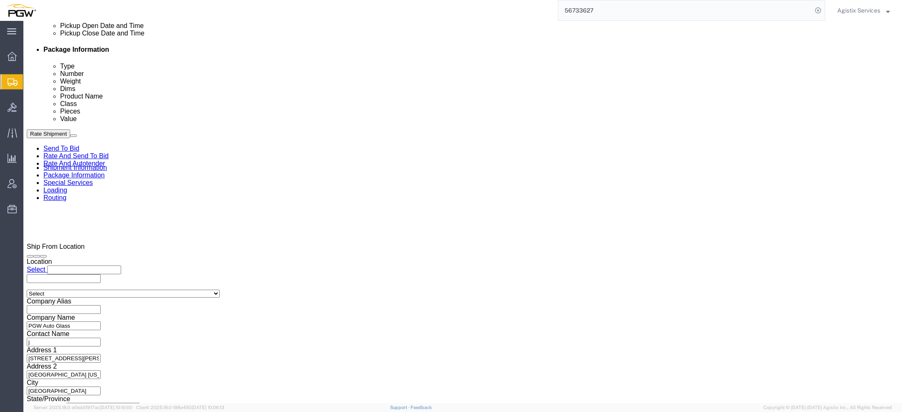
scroll to position [465, 0]
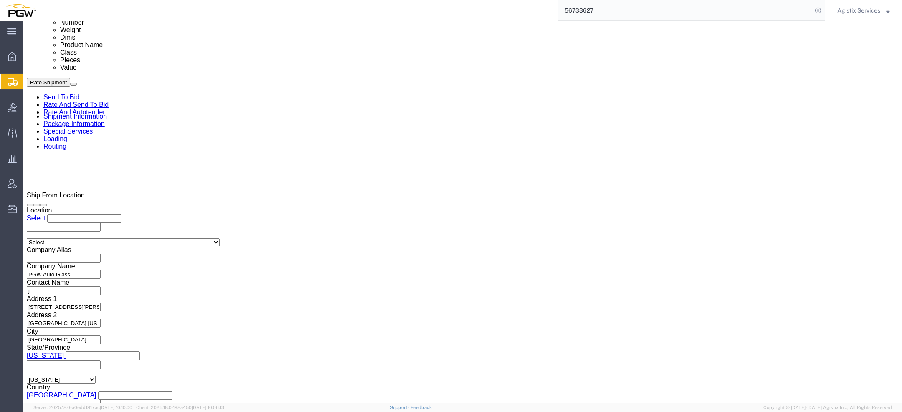
click select "Select Account Type Activity ID Airline Appointment Number ASN Batch Request # …"
select select "PRONUMBER"
click select "Select Account Type Activity ID Airline Appointment Number ASN Batch Request # …"
click input "56733627"
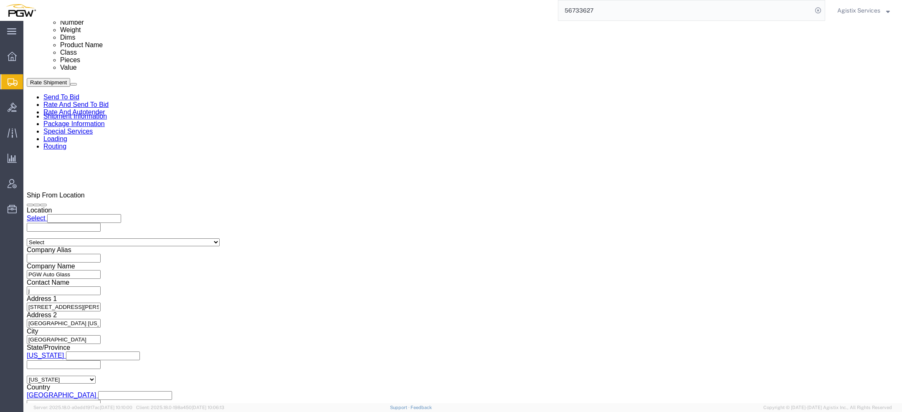
click select "Select Account Type Activity ID Airline Appointment Number ASN Batch Request # …"
select select
click select "Select Account Type Activity ID Airline Appointment Number ASN Batch Request # …"
click div "Select Account Type Activity ID Airline Appointment Number ASN Batch Request # …"
click select "Select Account Type Activity ID Airline Appointment Number ASN Batch Request # …"
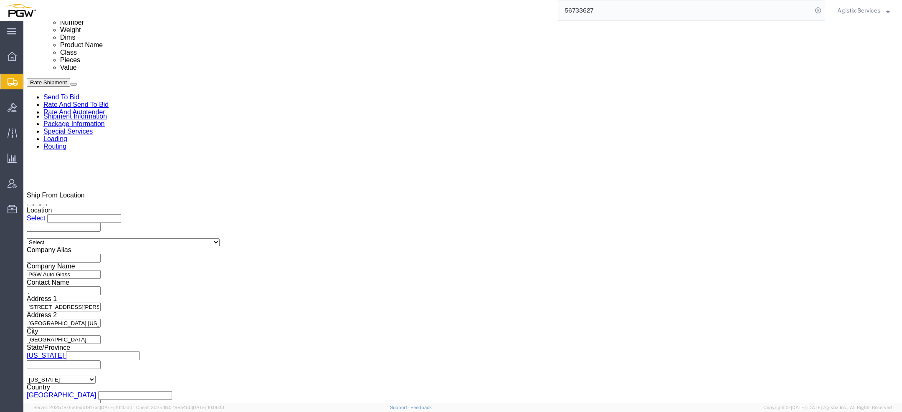
select select "PRONUMBER"
click select "Select Account Type Activity ID Airline Appointment Number ASN Batch Request # …"
click button "Rate Shipment"
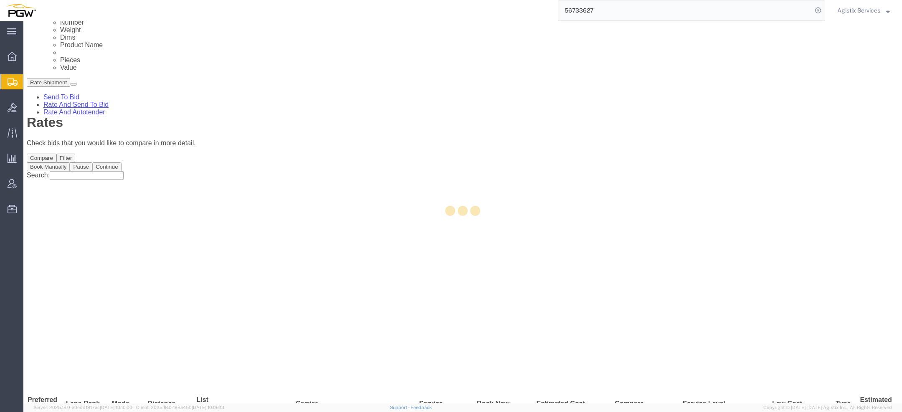
scroll to position [0, 0]
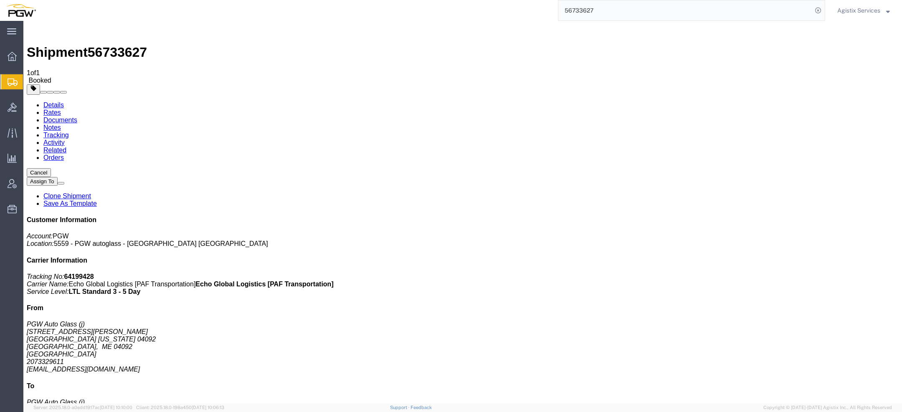
click at [871, 9] on span "Agistix Services" at bounding box center [858, 10] width 43 height 9
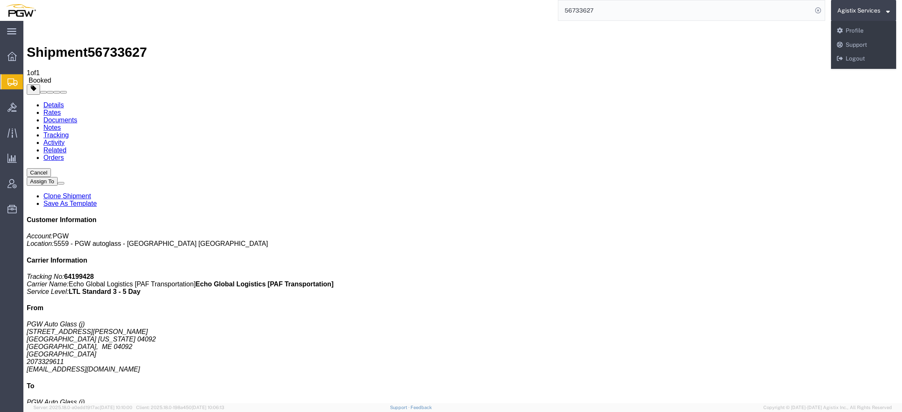
drag, startPoint x: 603, startPoint y: 13, endPoint x: 444, endPoint y: -20, distance: 162.4
click at [444, 0] on html "main_menu Created with Sketch. Collapse Menu Overview Shipments Shipment Manage…" at bounding box center [451, 206] width 902 height 412
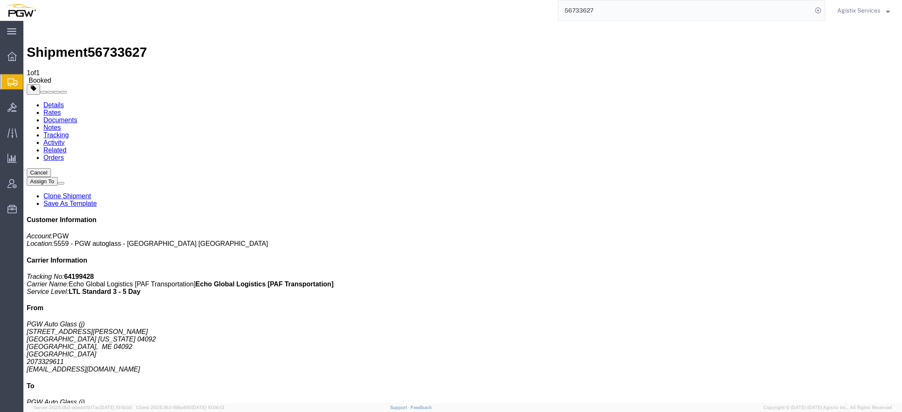
paste input "113471"
type input "113471"
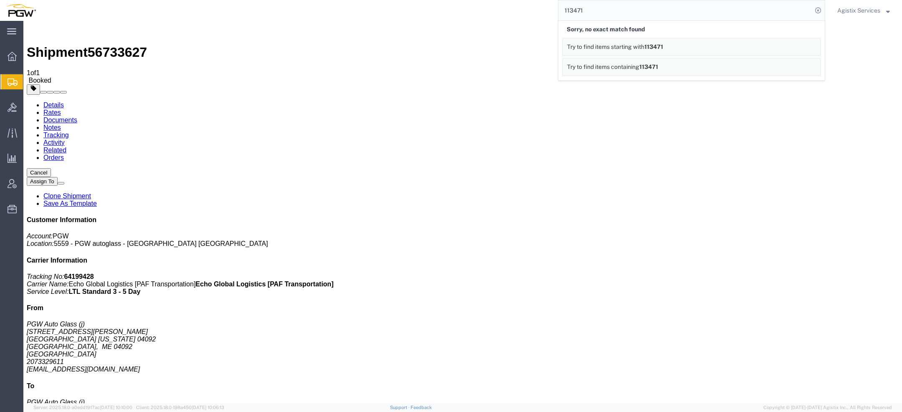
click at [863, 11] on span "Agistix Services" at bounding box center [858, 10] width 43 height 9
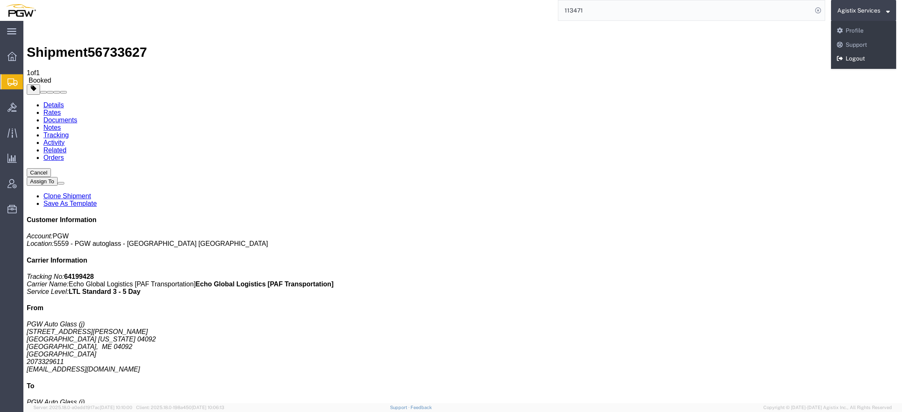
click at [856, 59] on link "Logout" at bounding box center [863, 59] width 65 height 14
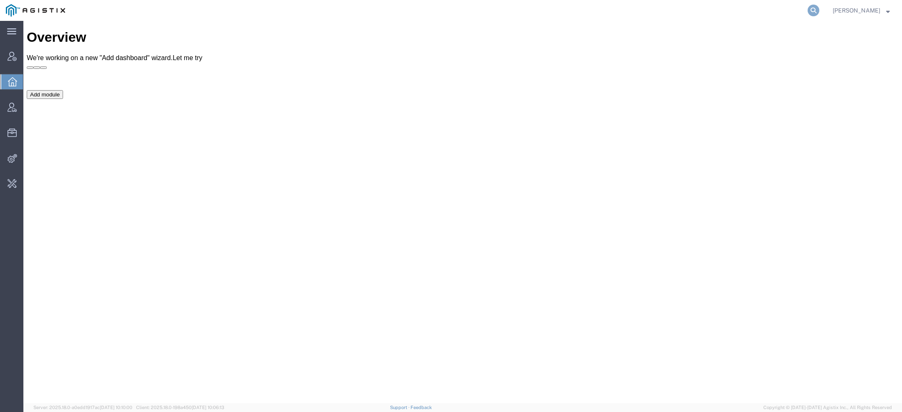
click at [812, 14] on icon at bounding box center [813, 11] width 12 height 12
paste input "S02441167"
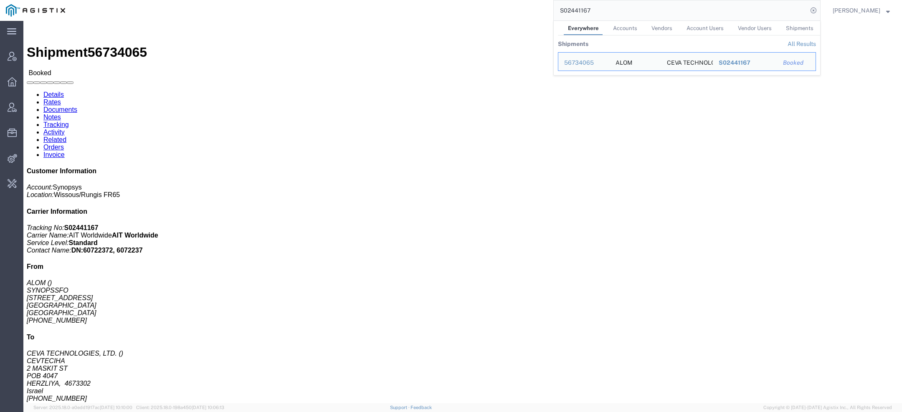
drag, startPoint x: 589, startPoint y: 11, endPoint x: 404, endPoint y: -20, distance: 187.6
click at [404, 0] on html "main_menu Created with Sketch. Collapse Menu Account Manager Overview Vendor Ma…" at bounding box center [451, 206] width 902 height 412
paste input "56734073"
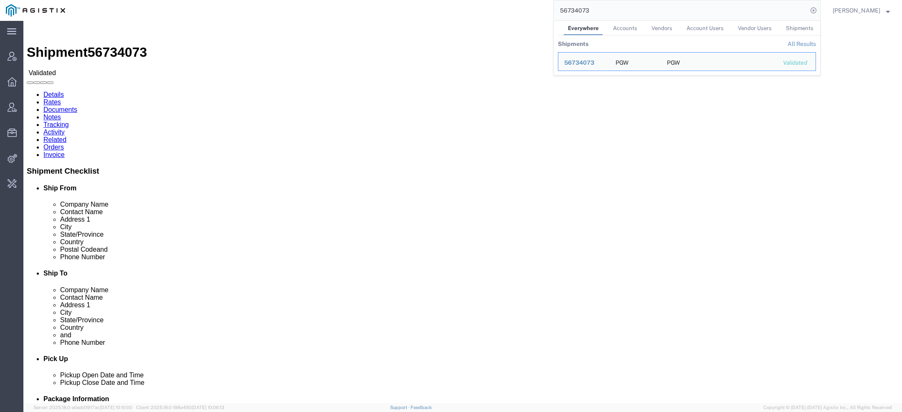
click link "Activity"
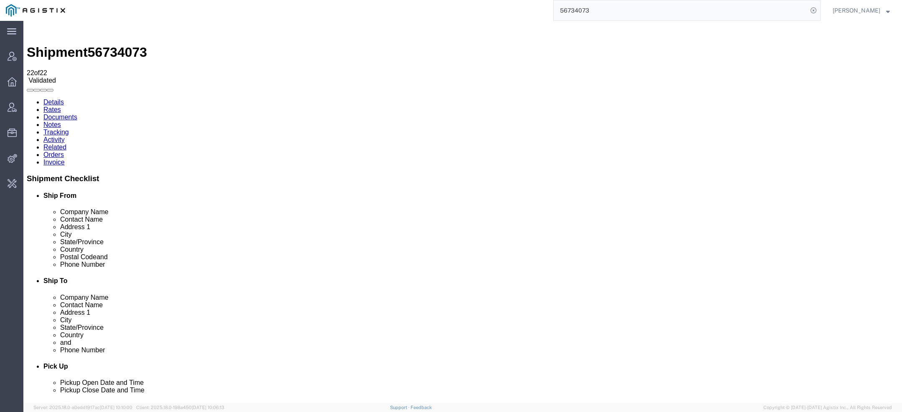
scroll to position [155, 0]
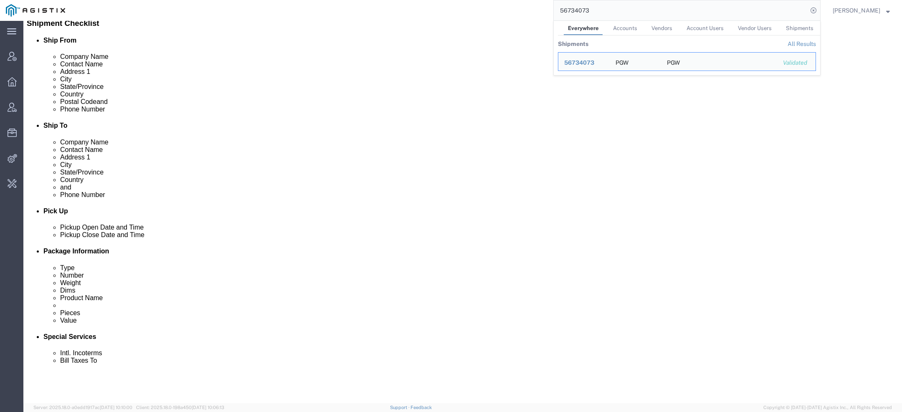
click at [603, 13] on input "56734073" at bounding box center [681, 10] width 254 height 20
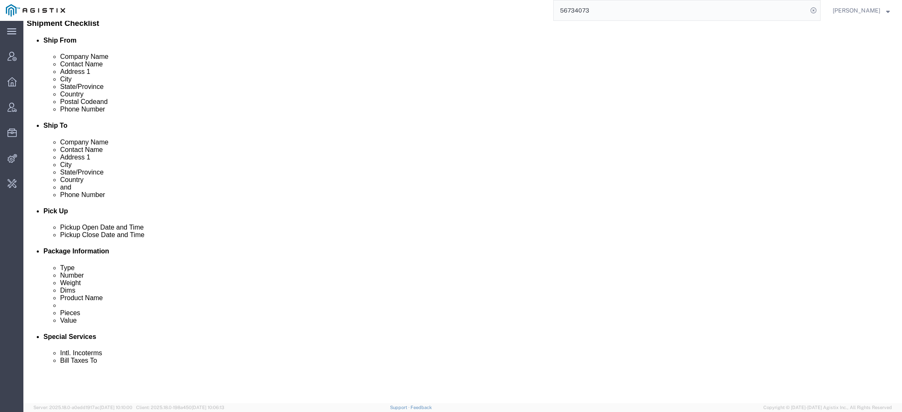
copy td "[EMAIL_ADDRESS][DOMAIN_NAME]"
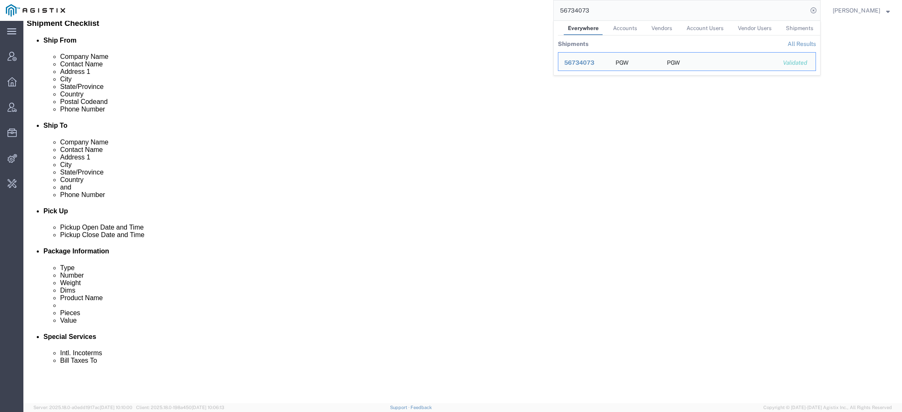
drag, startPoint x: 594, startPoint y: 14, endPoint x: 496, endPoint y: 9, distance: 97.8
click at [531, 9] on div "56734073 Everywhere Accounts Vendors Account Users Vendor Users Shipments Shipm…" at bounding box center [445, 10] width 749 height 21
paste input "[EMAIL_ADDRESS][DOMAIN_NAME]"
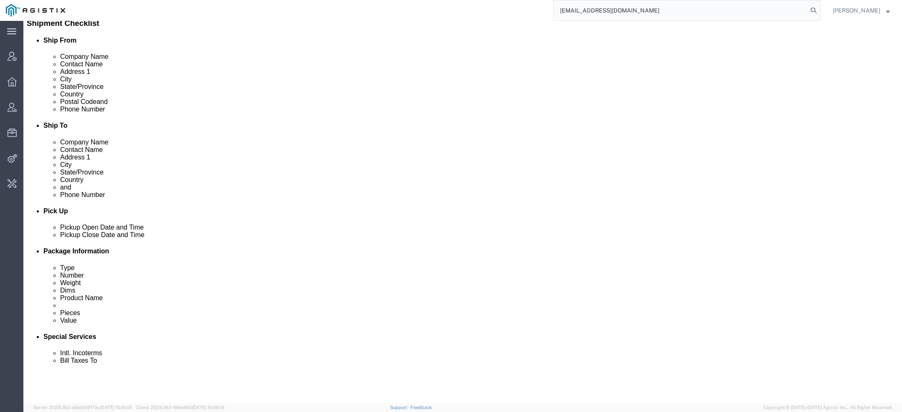
type input "[EMAIL_ADDRESS][DOMAIN_NAME]"
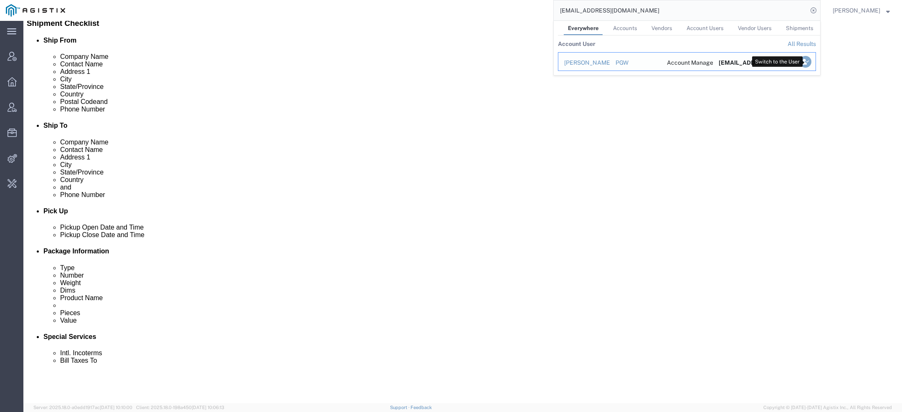
click at [808, 59] on icon "Search Results" at bounding box center [805, 62] width 12 height 12
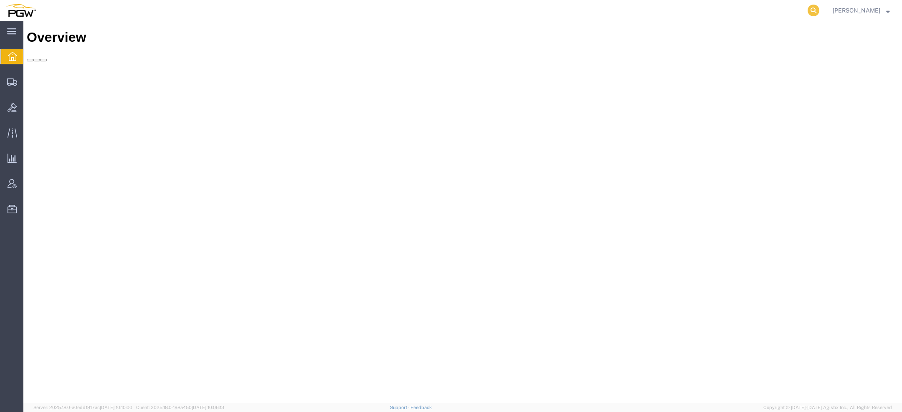
click at [817, 11] on icon at bounding box center [813, 11] width 12 height 12
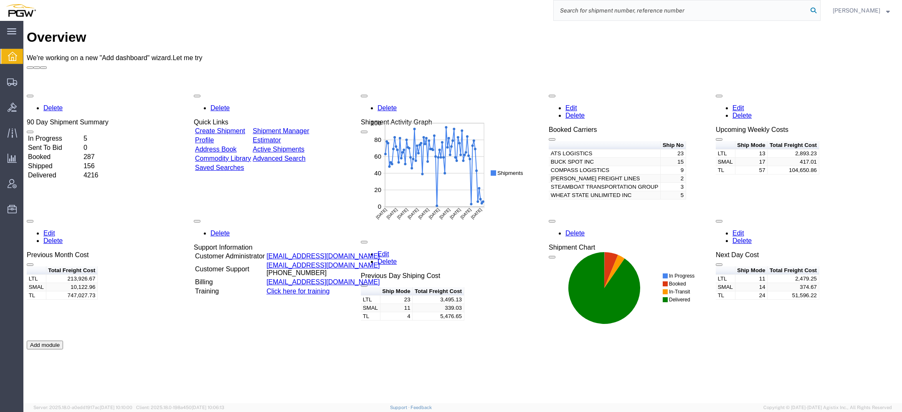
paste input "56734073"
type input "56734073"
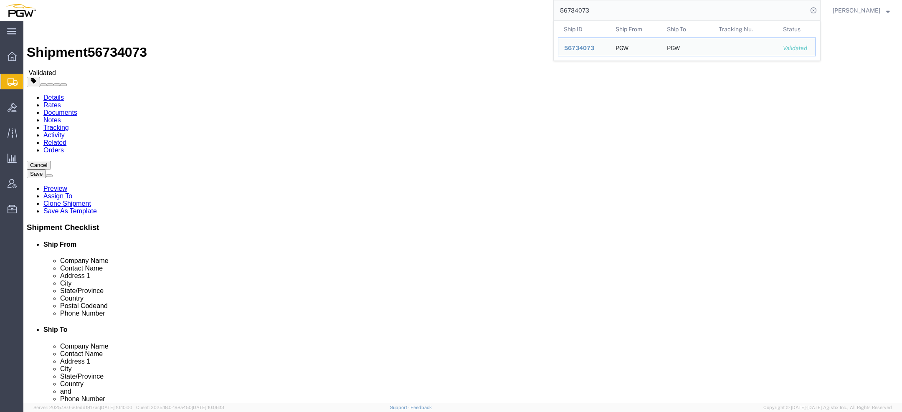
select select "28477"
select select "28527"
click link "Special Services"
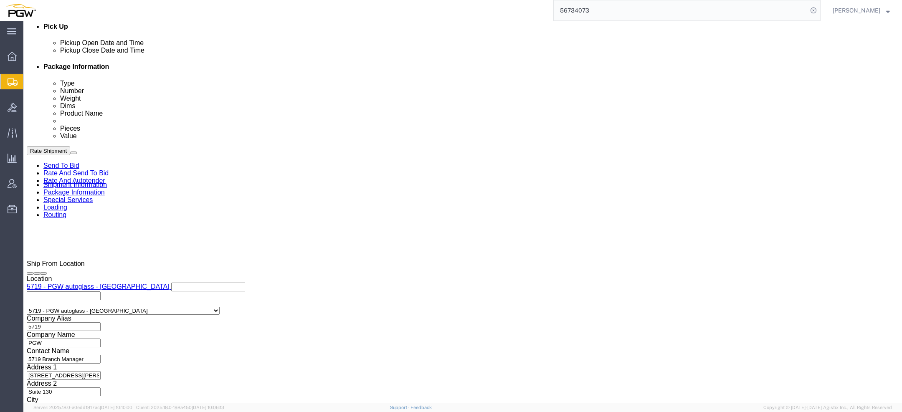
scroll to position [384, 0]
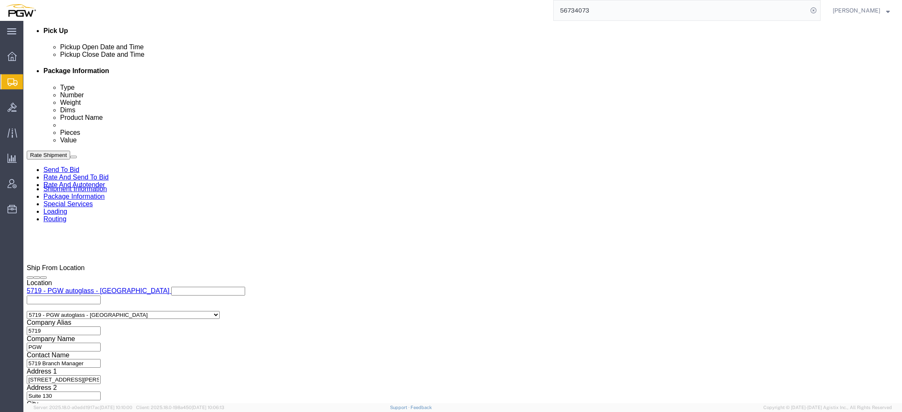
click button "Rate Shipment"
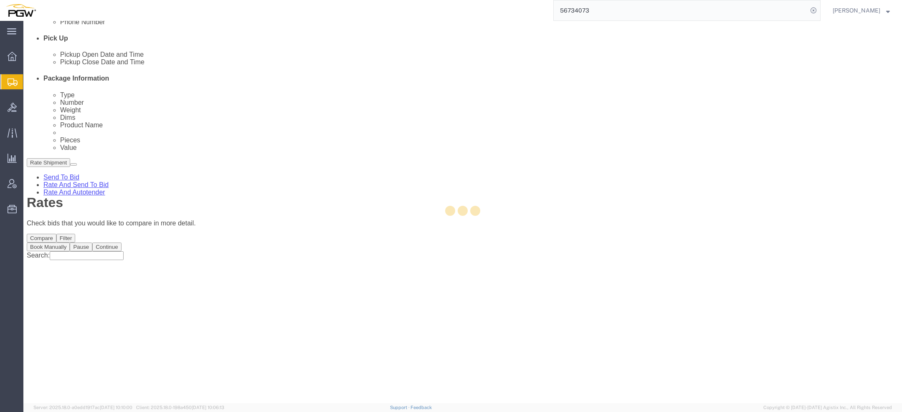
scroll to position [0, 0]
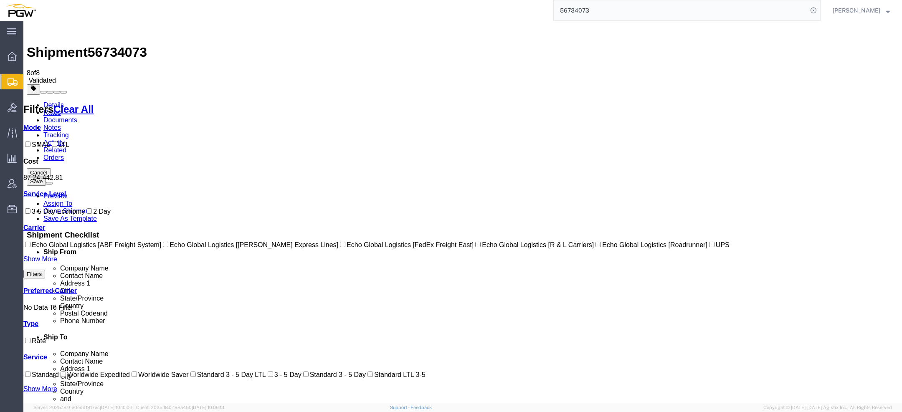
click at [129, 45] on span "56734073" at bounding box center [117, 52] width 59 height 15
copy span "56734073"
click at [47, 101] on link "Details" at bounding box center [53, 104] width 20 height 7
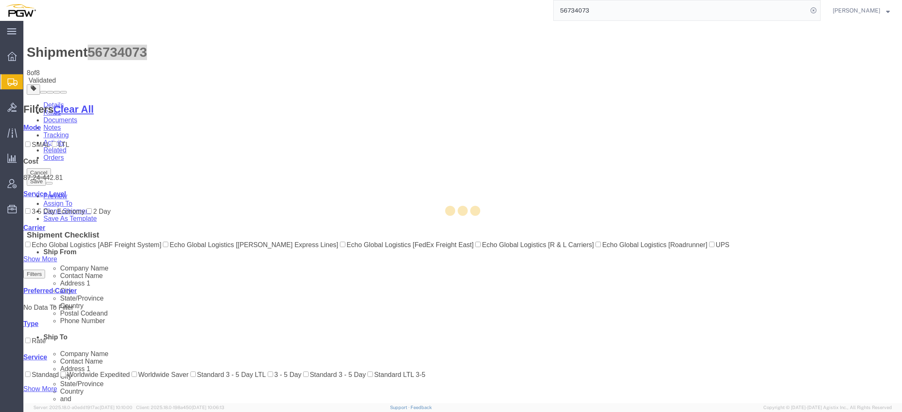
click at [47, 52] on div at bounding box center [462, 212] width 878 height 382
select select "28477"
select select "28527"
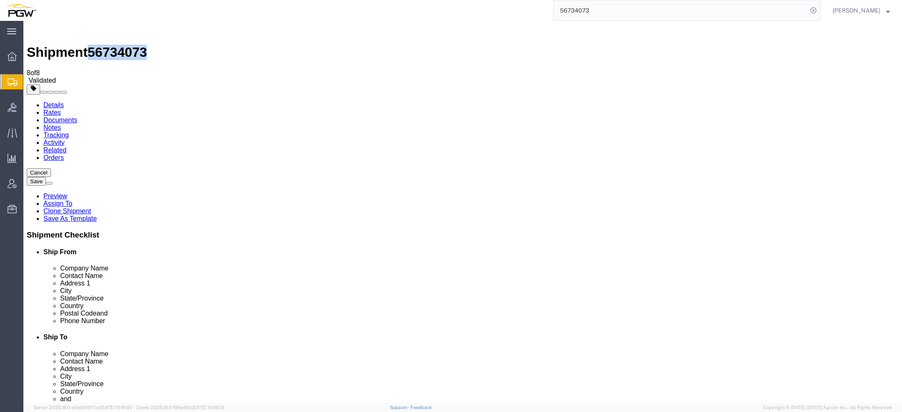
click icon
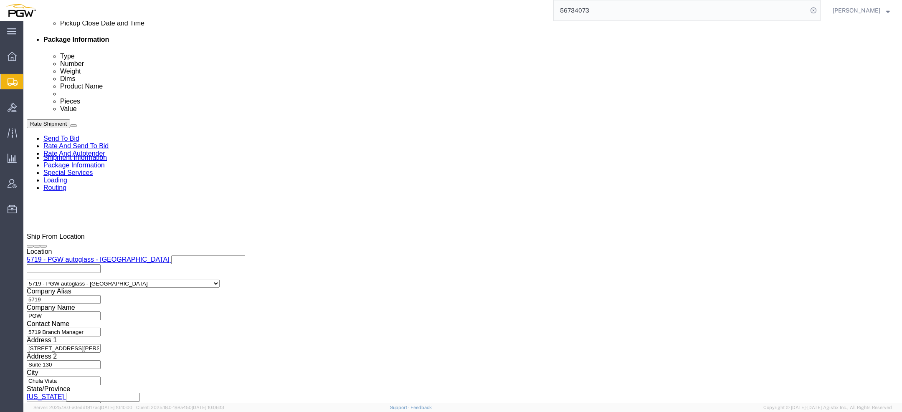
scroll to position [397, 0]
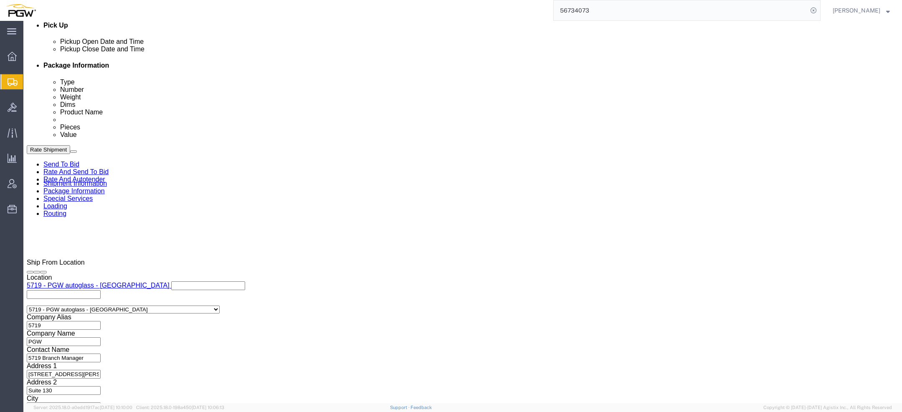
drag, startPoint x: 22, startPoint y: 10, endPoint x: 112, endPoint y: 10, distance: 89.8
click h1 "Shipment 56734073"
copy h1 "Shipment 56734073"
click at [858, 6] on span "Amber Hickey" at bounding box center [856, 10] width 48 height 9
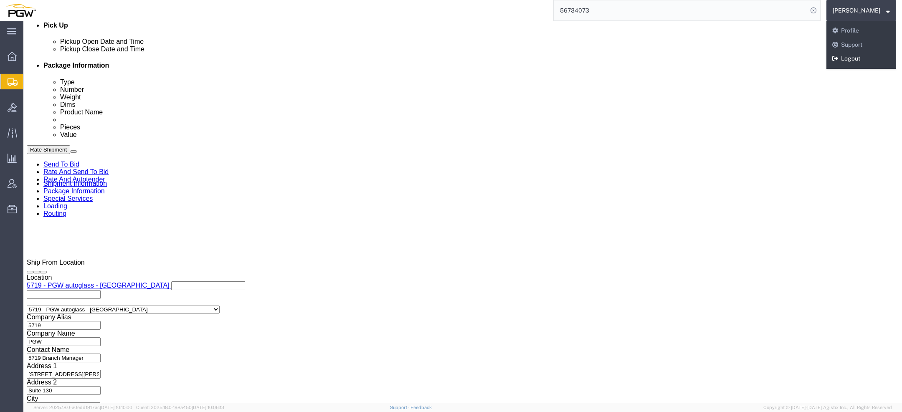
click at [867, 60] on link "Logout" at bounding box center [861, 59] width 70 height 14
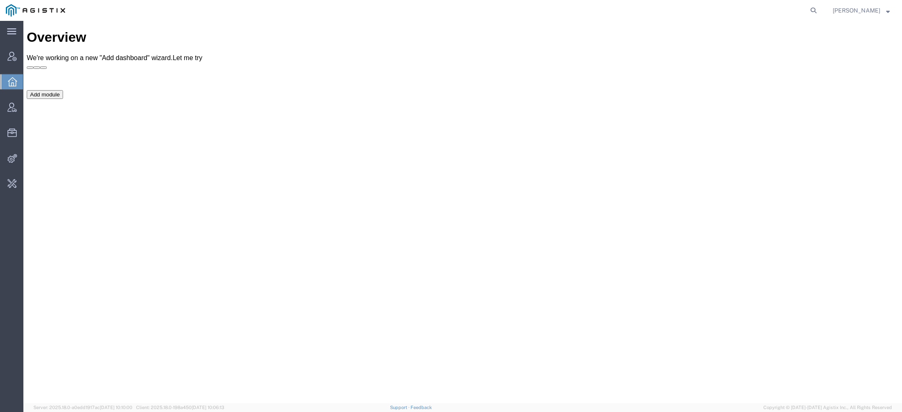
click at [804, 10] on agx-global-search at bounding box center [686, 10] width 267 height 21
click at [817, 11] on icon at bounding box center [813, 11] width 12 height 12
paste input "113471"
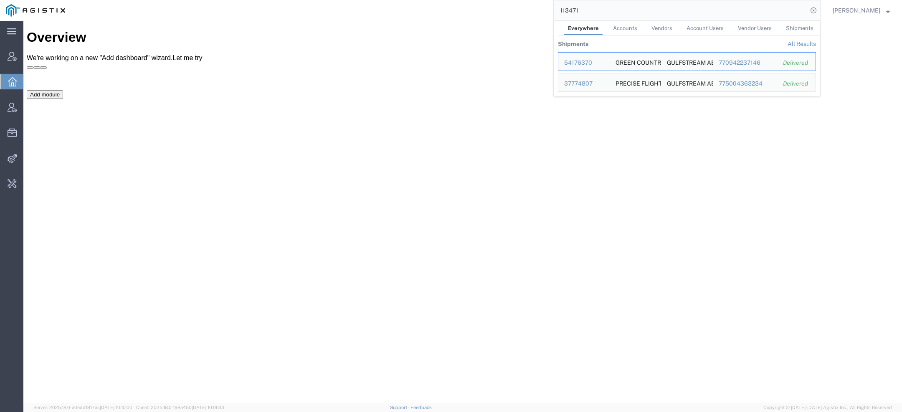
drag, startPoint x: 588, startPoint y: 13, endPoint x: 458, endPoint y: 3, distance: 130.6
click at [500, 6] on div "113471 Everywhere Accounts Vendors Account Users Vendor Users Shipments Shipmen…" at bounding box center [445, 10] width 749 height 21
paste input "56551272"
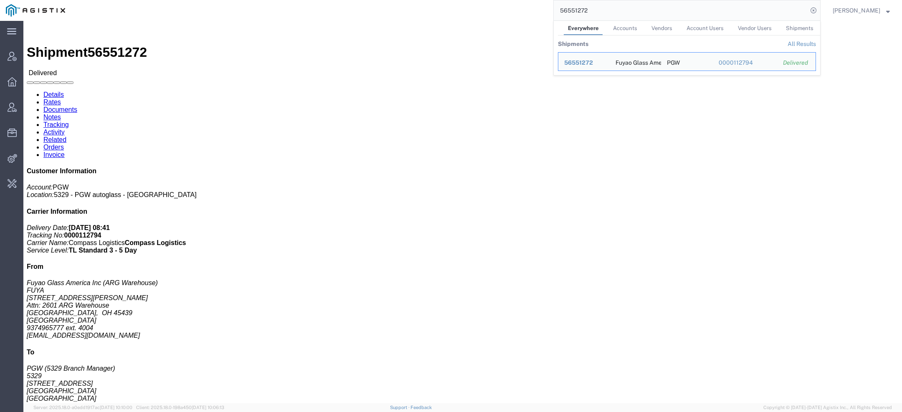
drag, startPoint x: 598, startPoint y: 13, endPoint x: 393, endPoint y: 0, distance: 205.8
click at [393, 0] on div "56551272 Everywhere Accounts Vendors Account Users Vendor Users Shipments Shipm…" at bounding box center [445, 10] width 749 height 21
paste input "483088"
drag, startPoint x: 584, startPoint y: 8, endPoint x: 319, endPoint y: 2, distance: 264.7
click at [336, 2] on div "56483088 Everywhere Accounts Vendors Account Users Vendor Users Shipments Shipm…" at bounding box center [445, 10] width 749 height 21
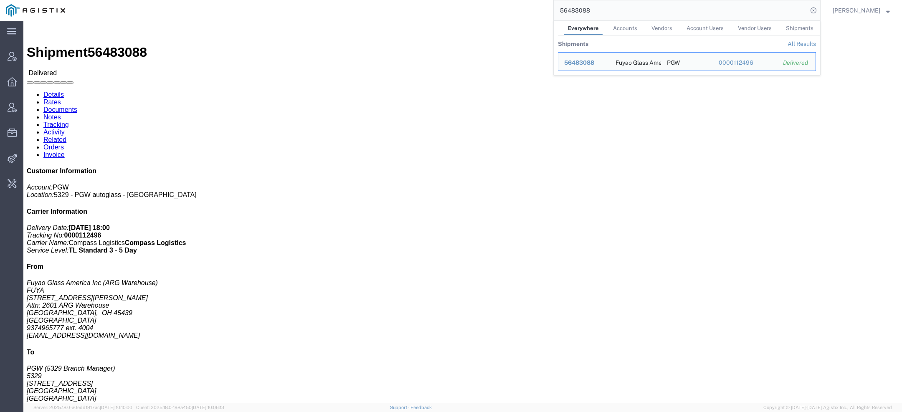
paste input "564222"
drag, startPoint x: 599, startPoint y: 8, endPoint x: 416, endPoint y: 0, distance: 183.5
click at [452, 6] on div "56564222 Everywhere Accounts Vendors Account Users Vendor Users Shipments Shipm…" at bounding box center [445, 10] width 749 height 21
paste input "S02441167"
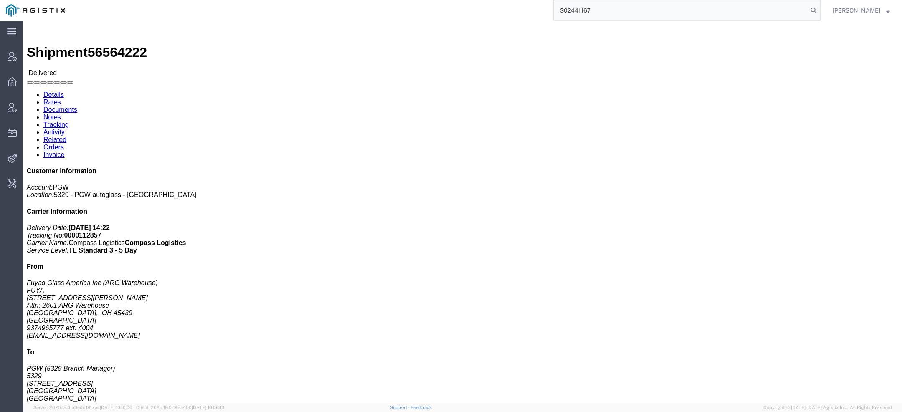
type input "S02441167"
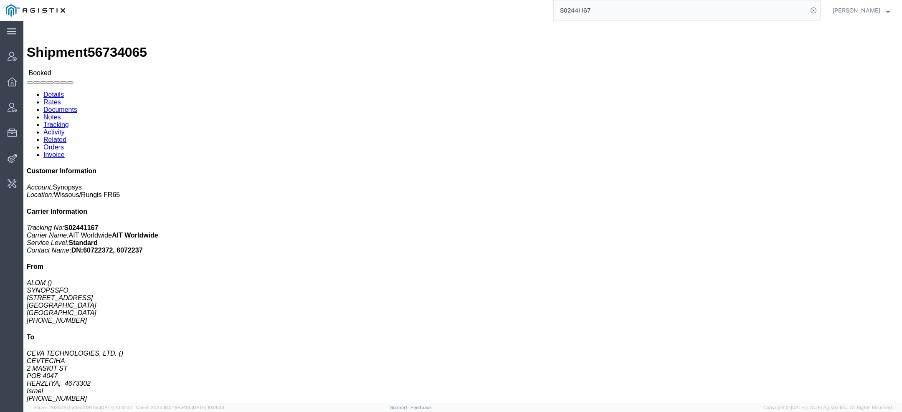
click link "Activity"
